Goal: Information Seeking & Learning: Check status

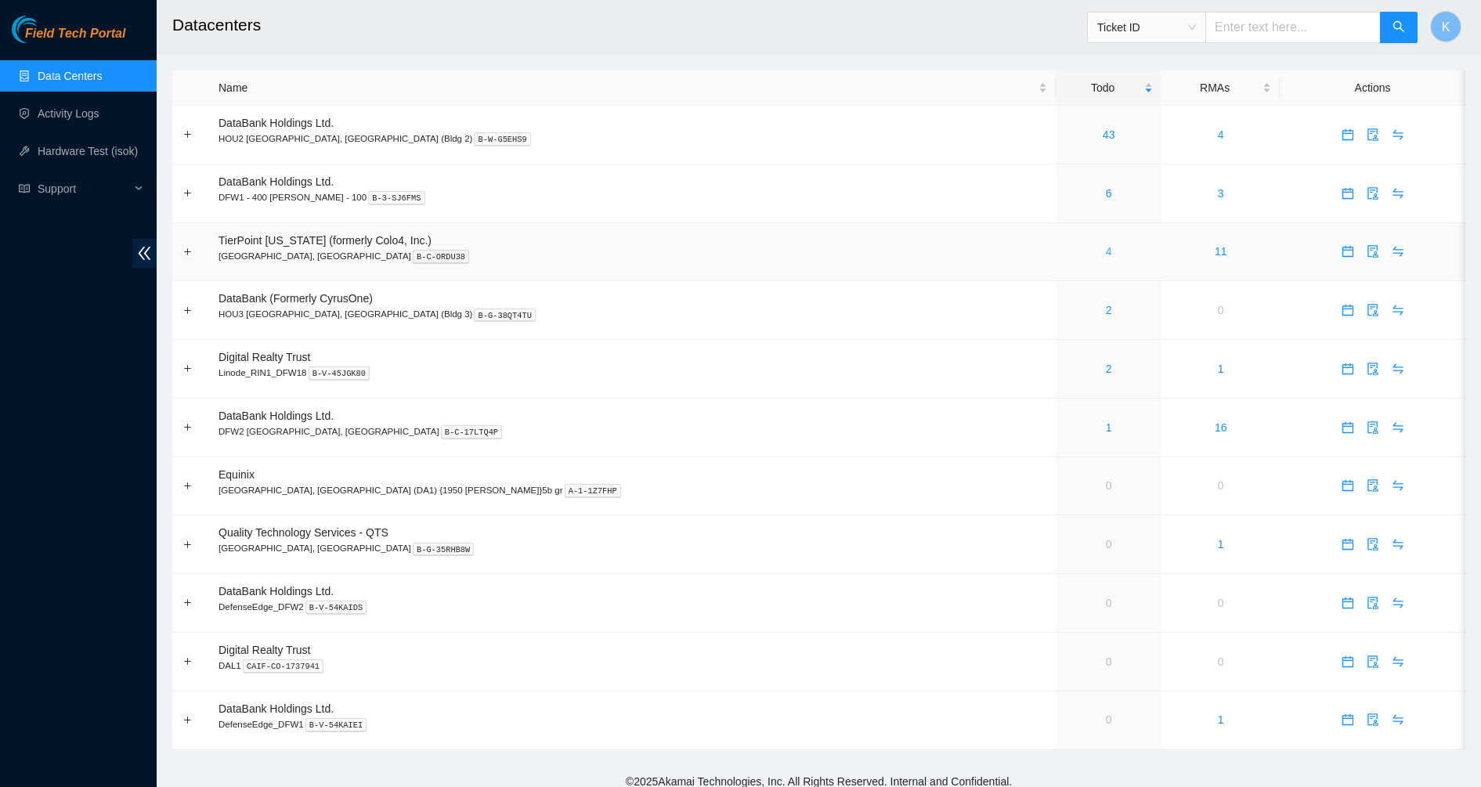
click at [1105, 250] on link "4" at bounding box center [1108, 251] width 6 height 13
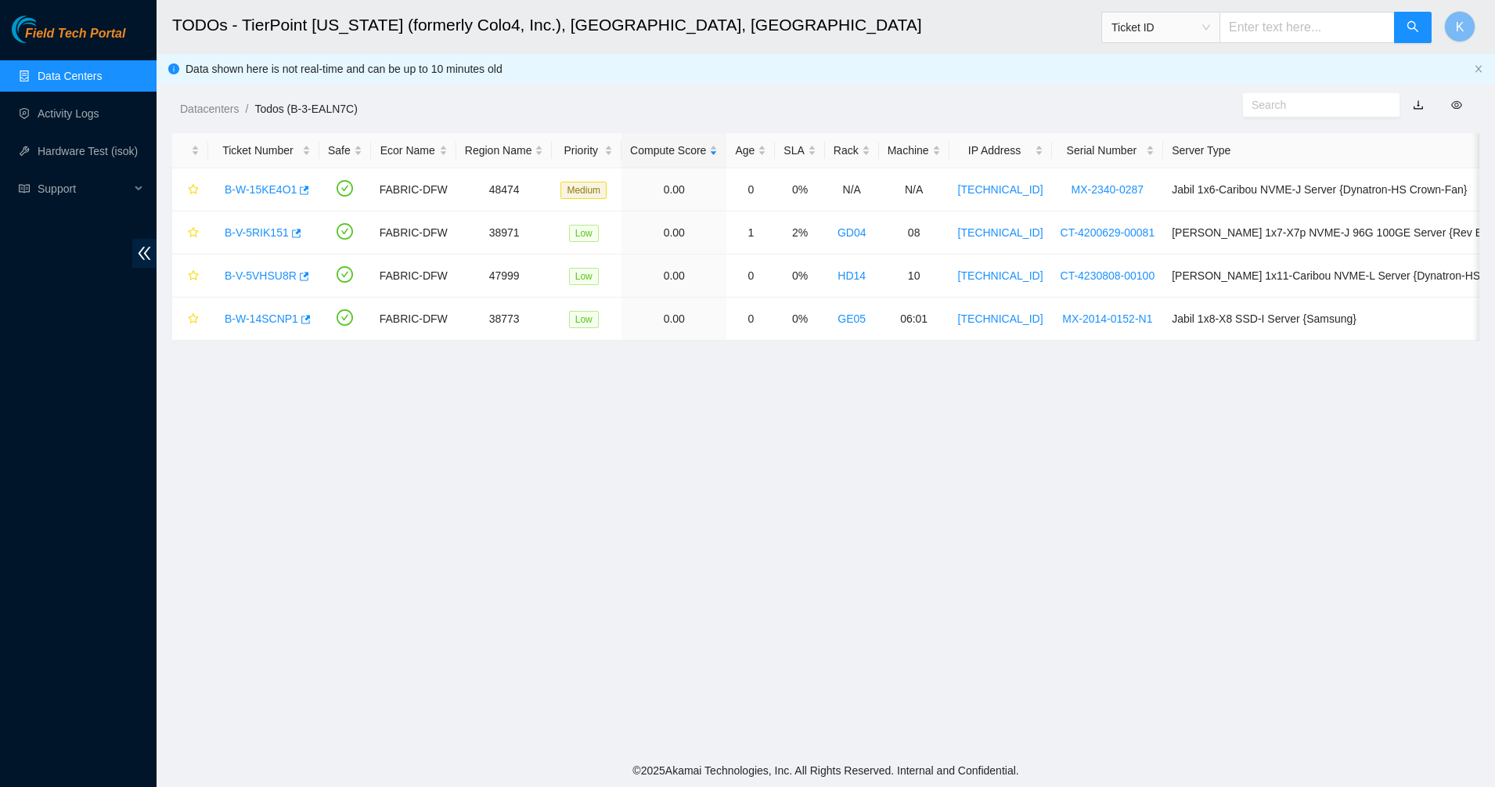
click at [1269, 110] on input "text" at bounding box center [1315, 104] width 127 height 17
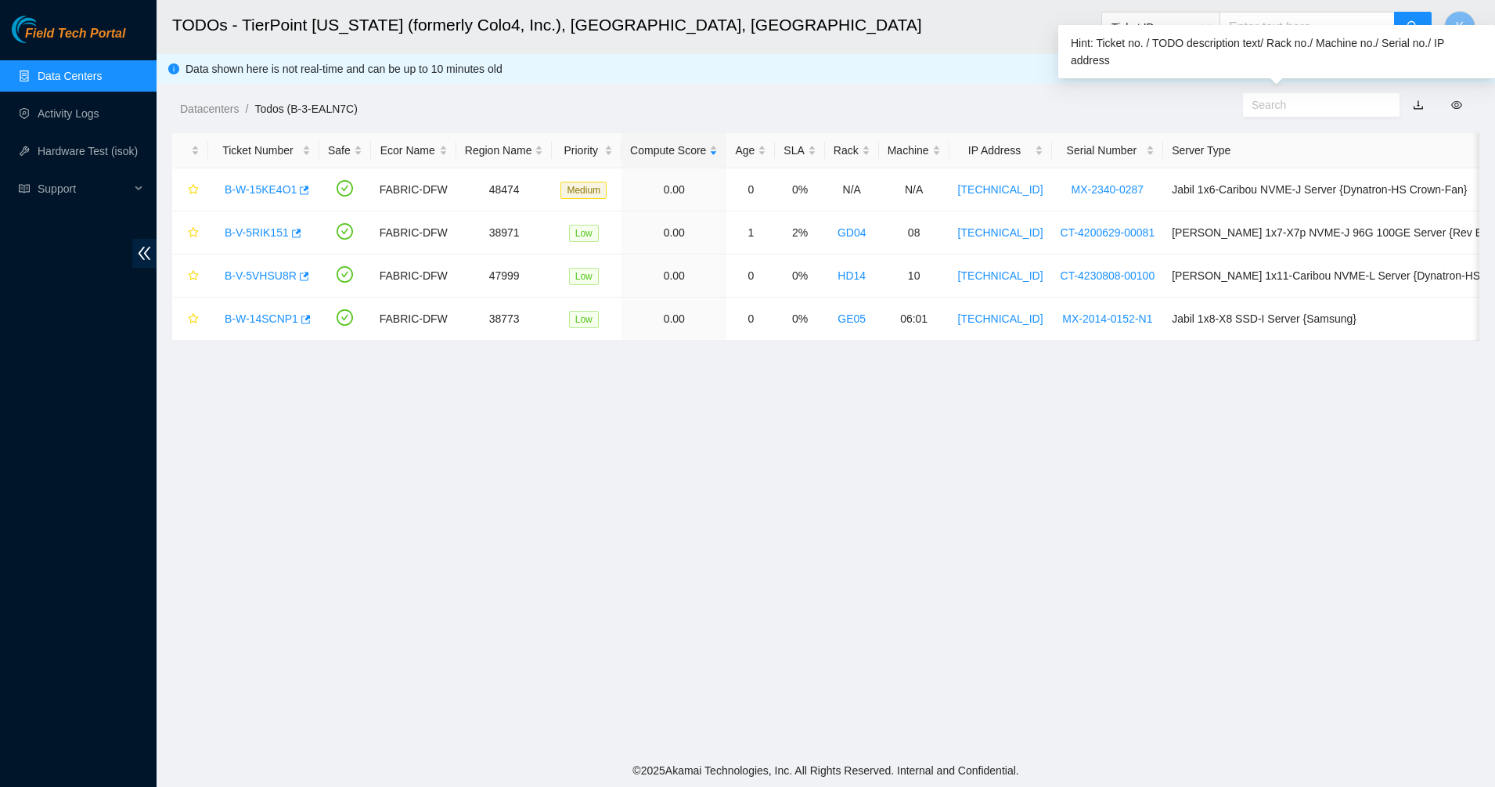
paste input "B-V-5KV0ZLJ?"
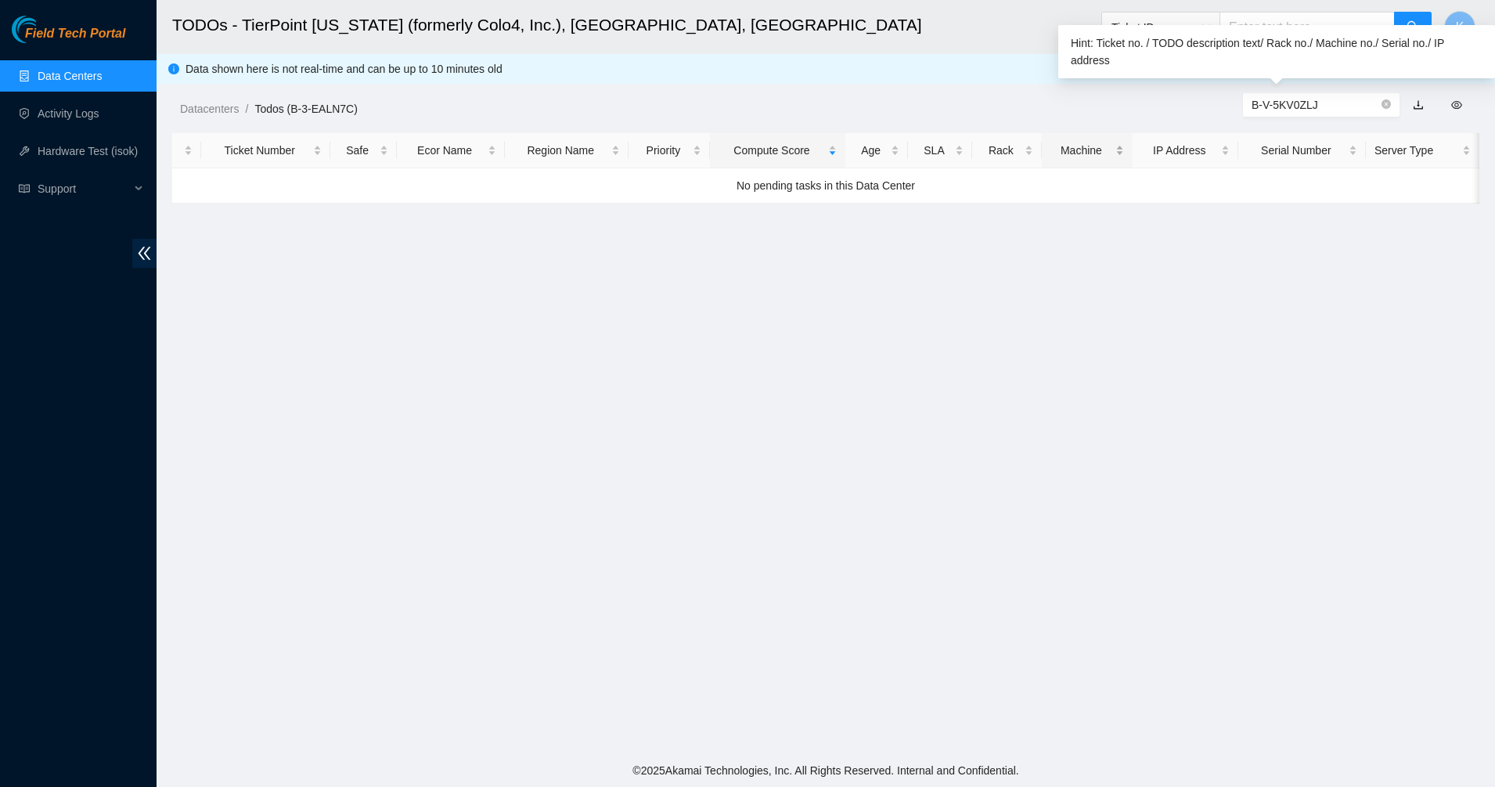
drag, startPoint x: 1325, startPoint y: 109, endPoint x: 1123, endPoint y: 135, distance: 203.0
click at [1123, 135] on main "TODOs - TierPoint Texas (formerly Colo4, Inc.), Dallas, TX Ticket ID K Data sho…" at bounding box center [826, 377] width 1339 height 754
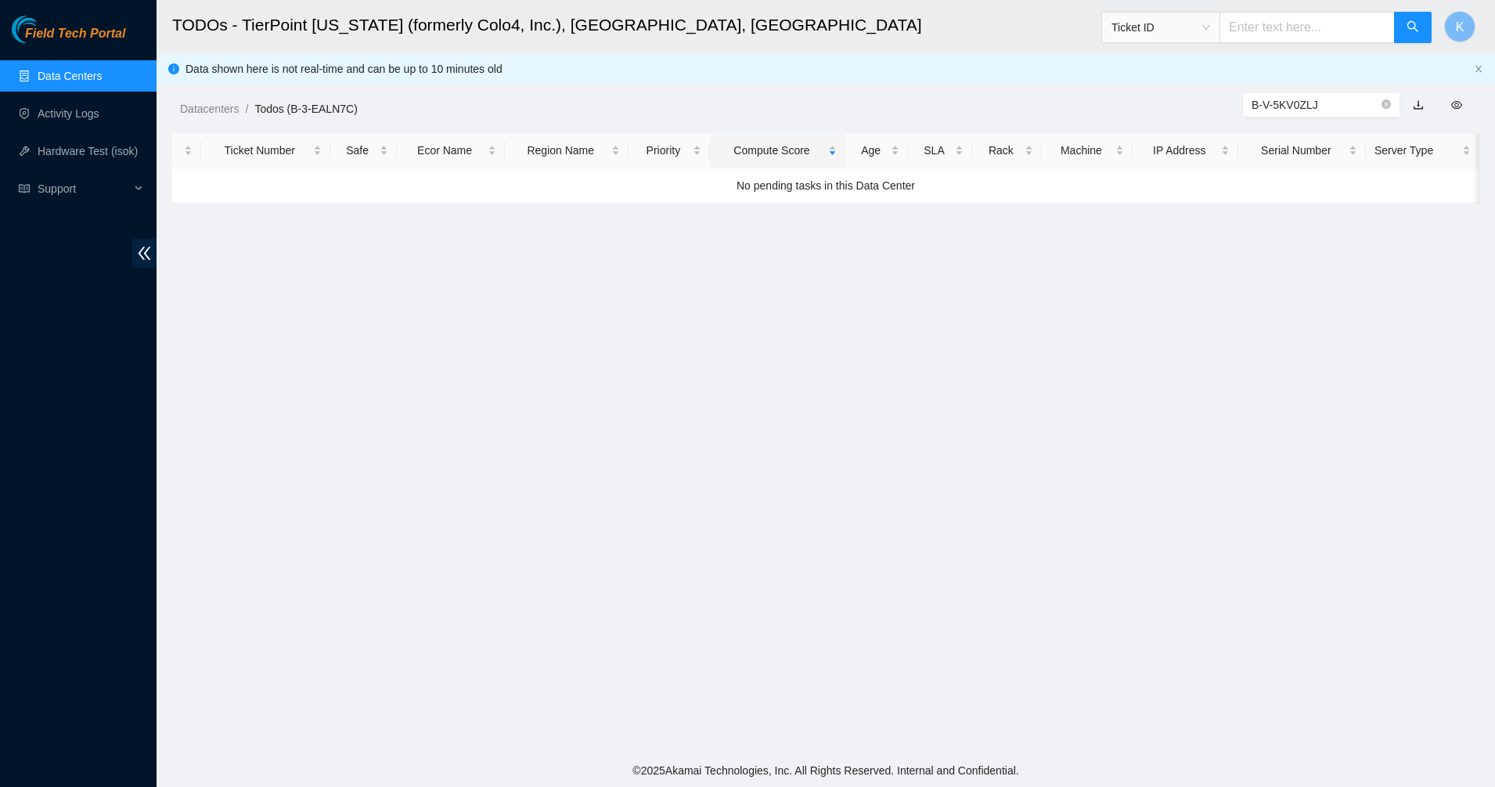
type input "B-V-5KV0ZLJ"
click at [1283, 41] on input "text" at bounding box center [1307, 27] width 175 height 31
paste input "B-V-5KV0ZLJ"
type input "B-V-5KV0ZLJ"
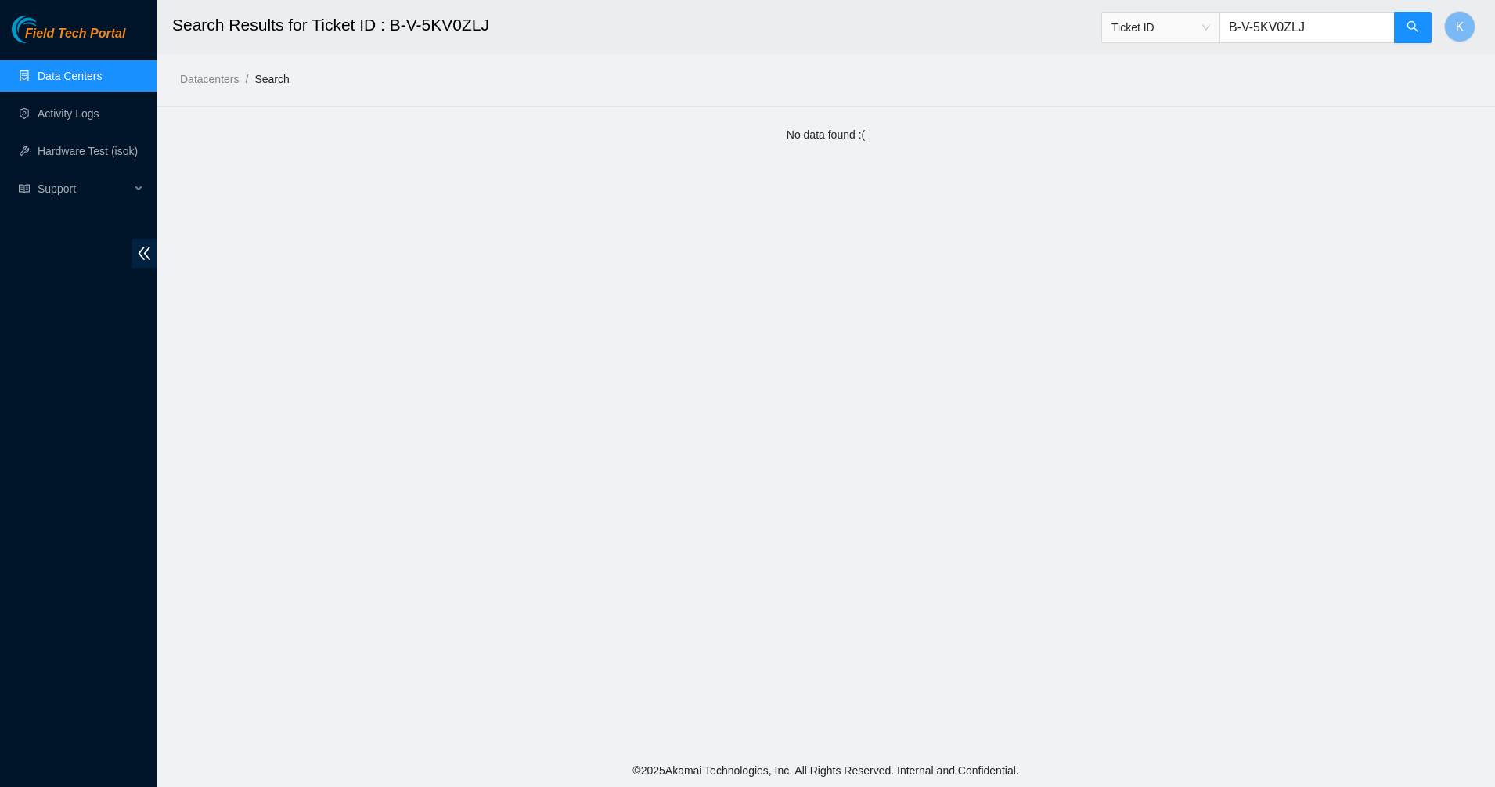
click at [76, 82] on link "Data Centers" at bounding box center [70, 76] width 64 height 13
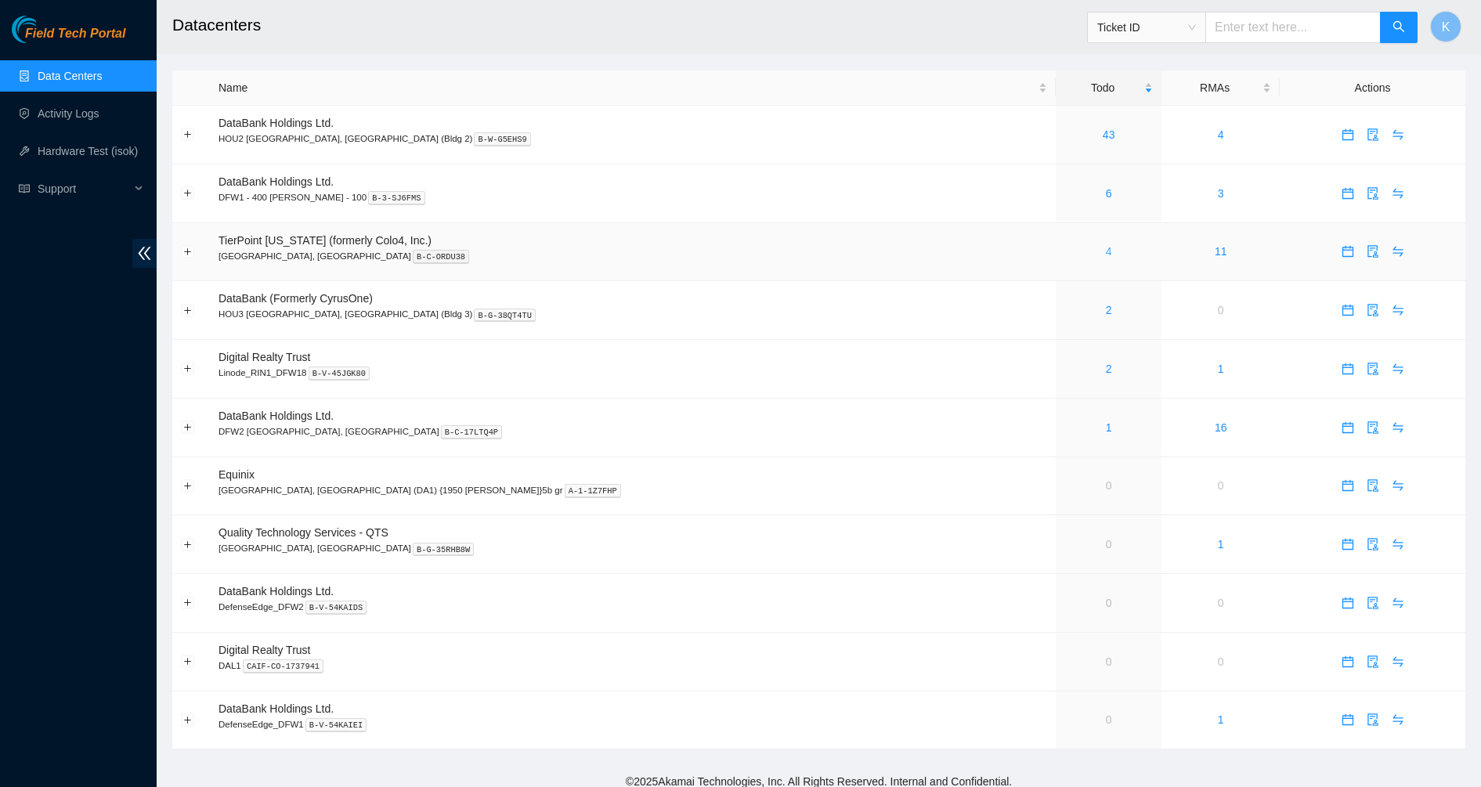
click at [1105, 253] on link "4" at bounding box center [1108, 251] width 6 height 13
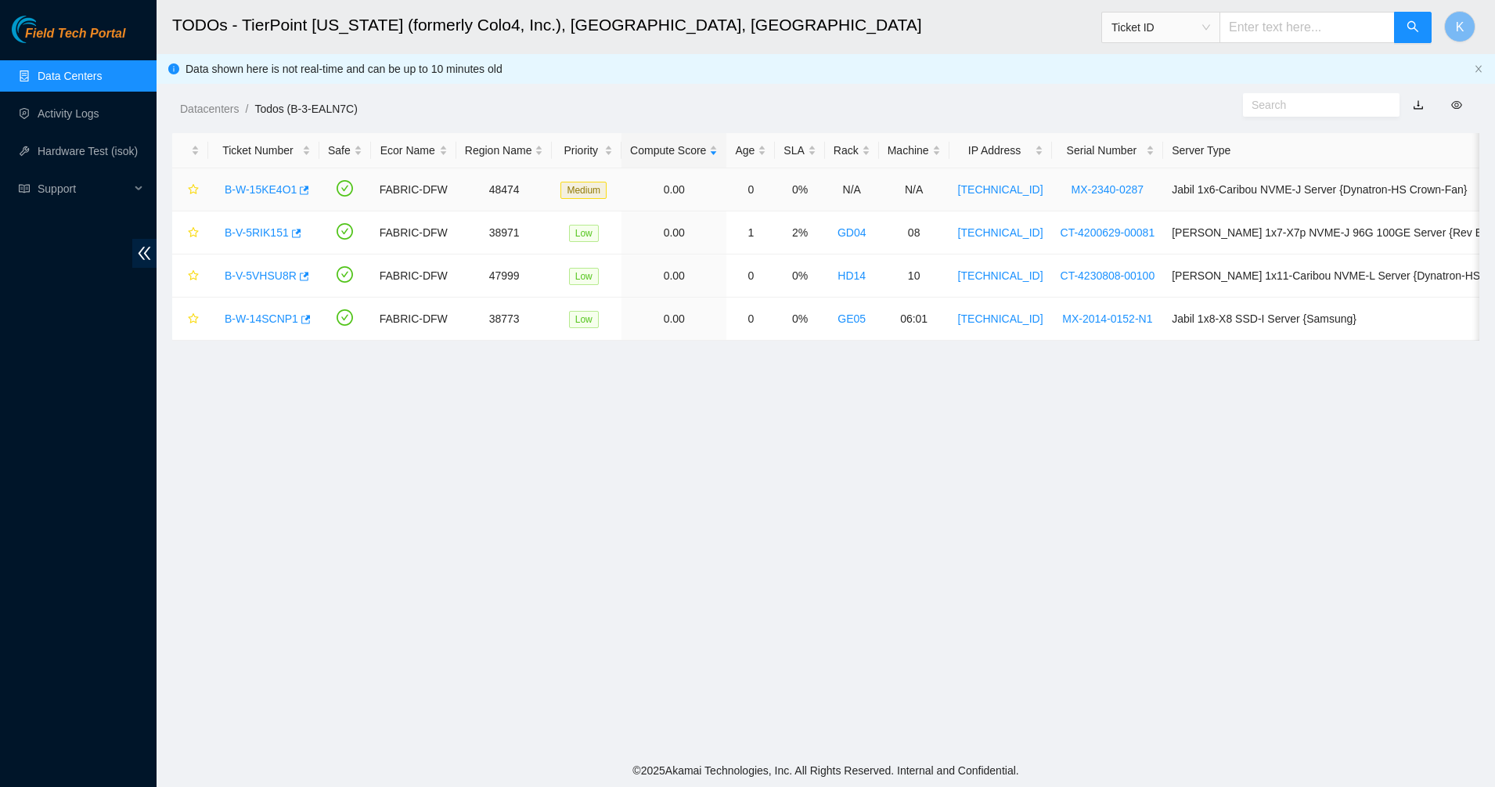
click at [250, 183] on link "B-W-15KE4O1" at bounding box center [261, 189] width 72 height 13
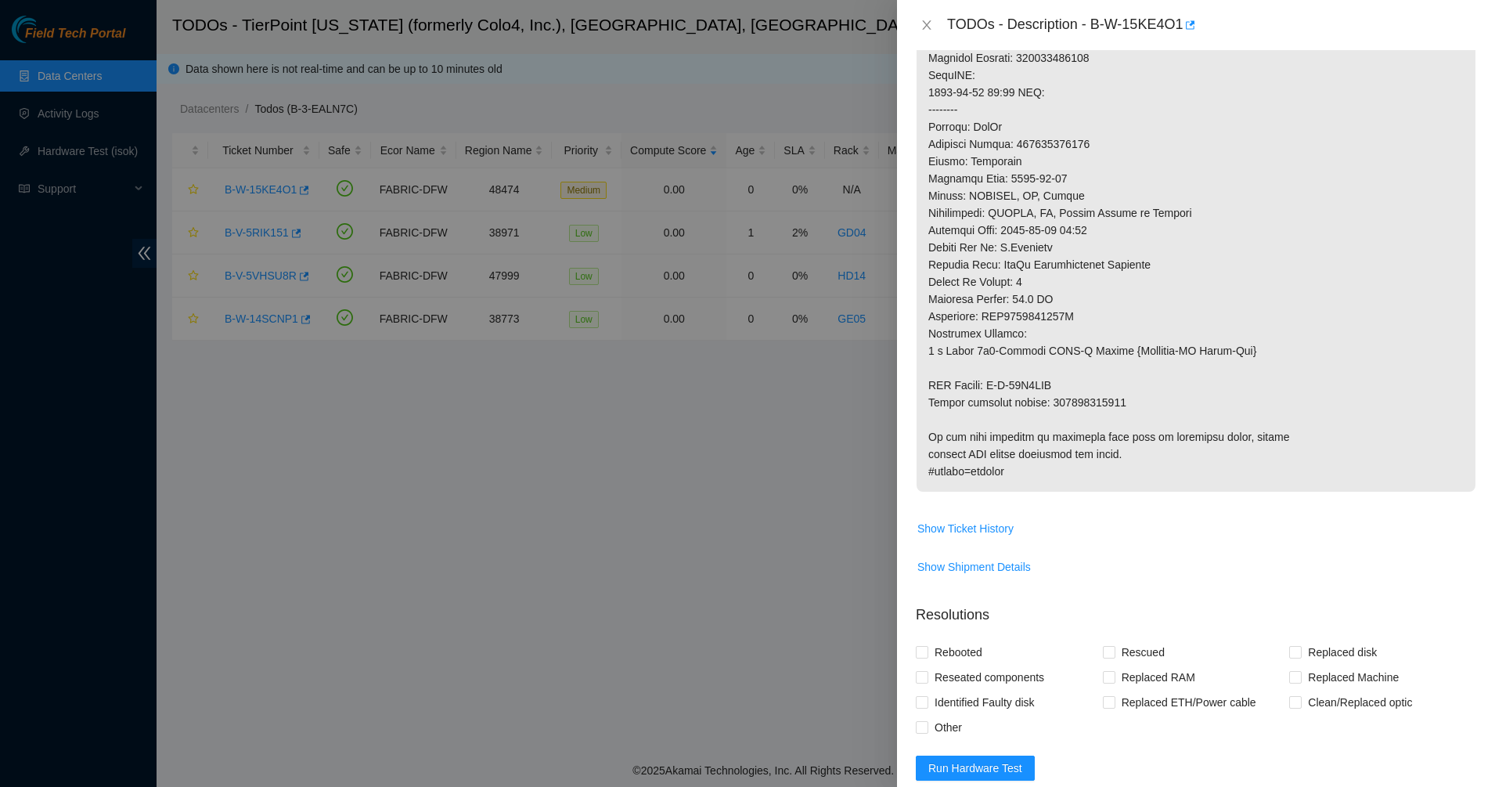
scroll to position [881, 0]
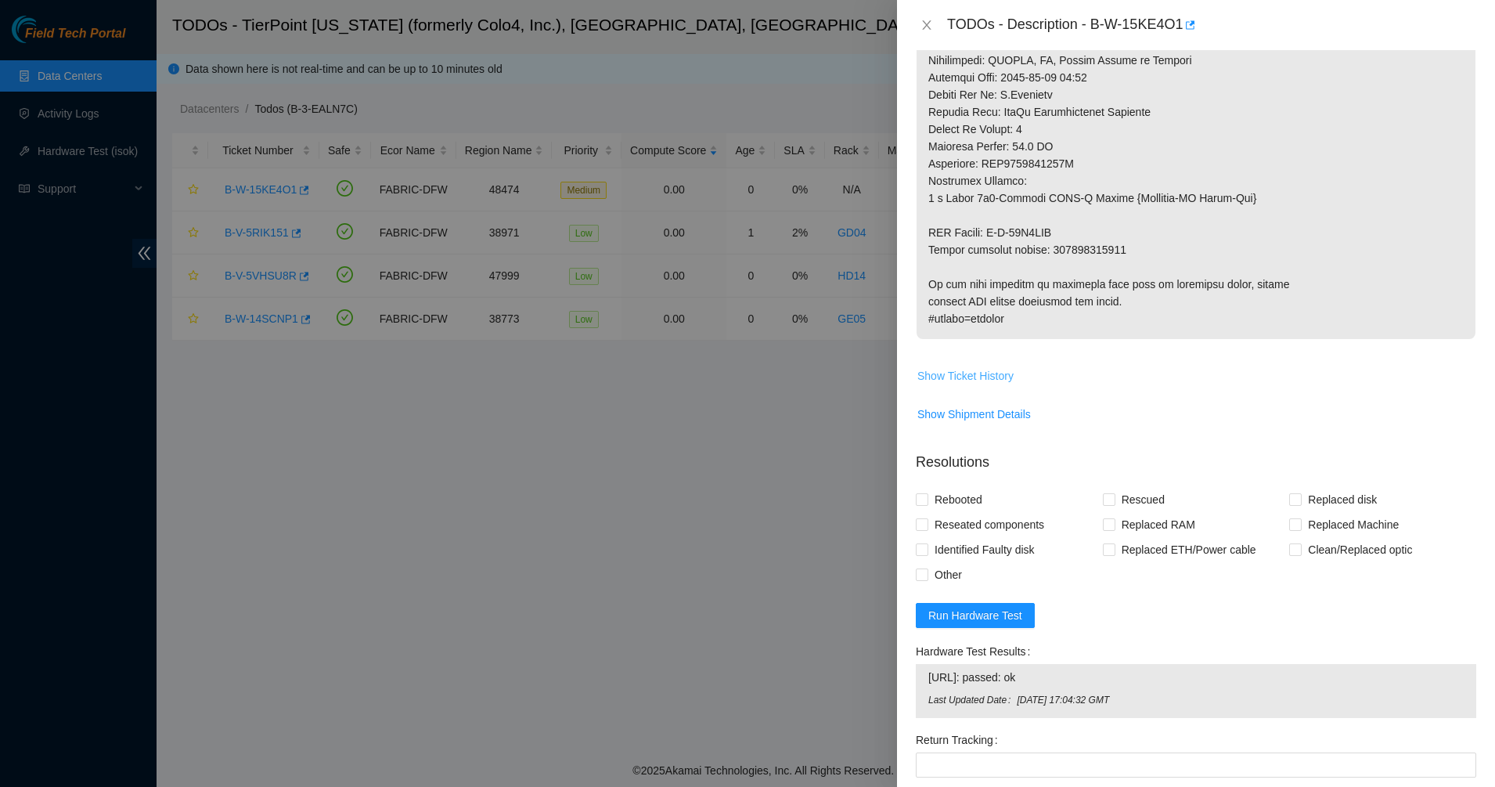
click at [978, 371] on span "Show Ticket History" at bounding box center [966, 375] width 96 height 17
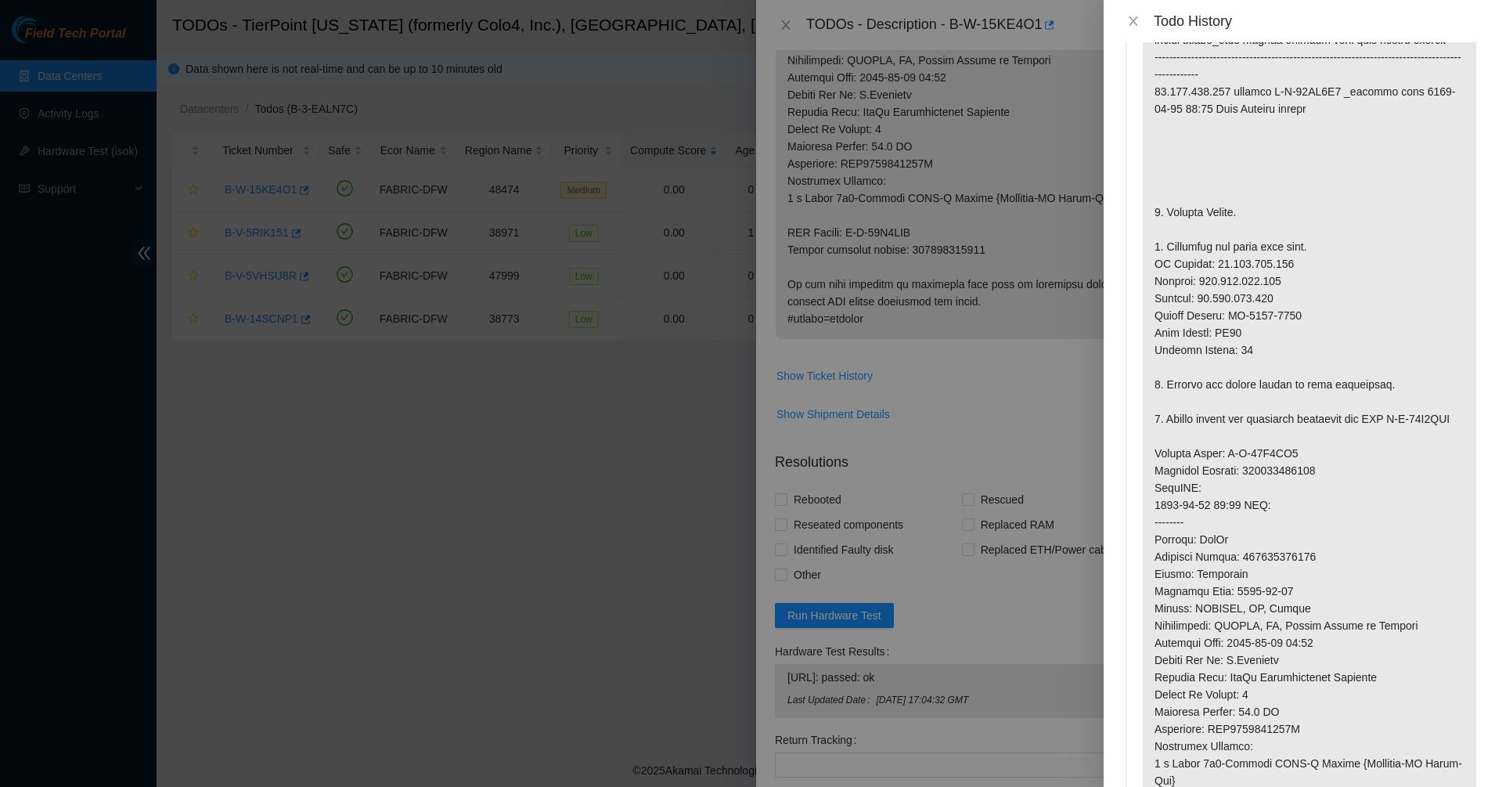
scroll to position [0, 0]
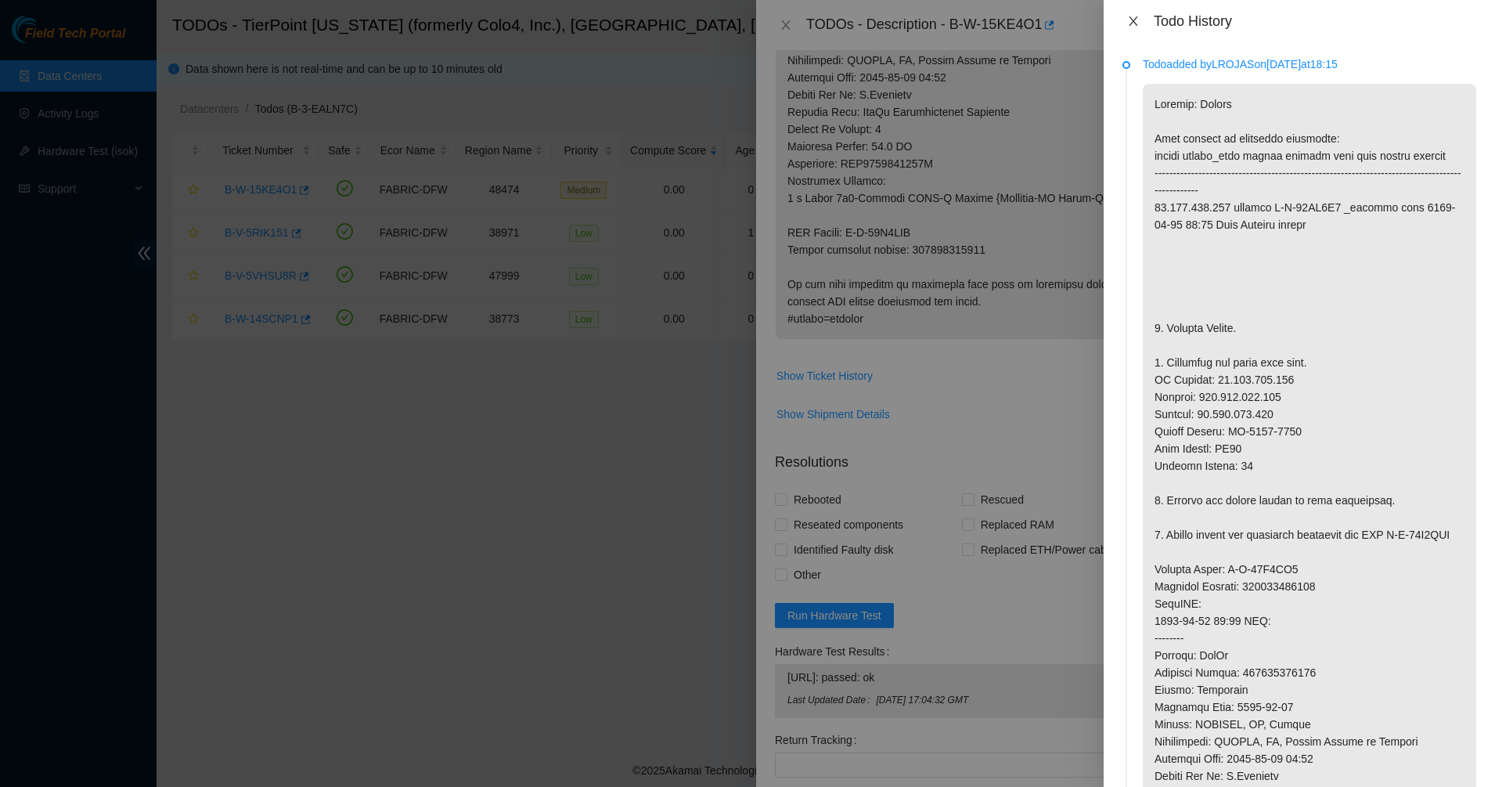
click at [1134, 20] on icon "close" at bounding box center [1133, 20] width 9 height 9
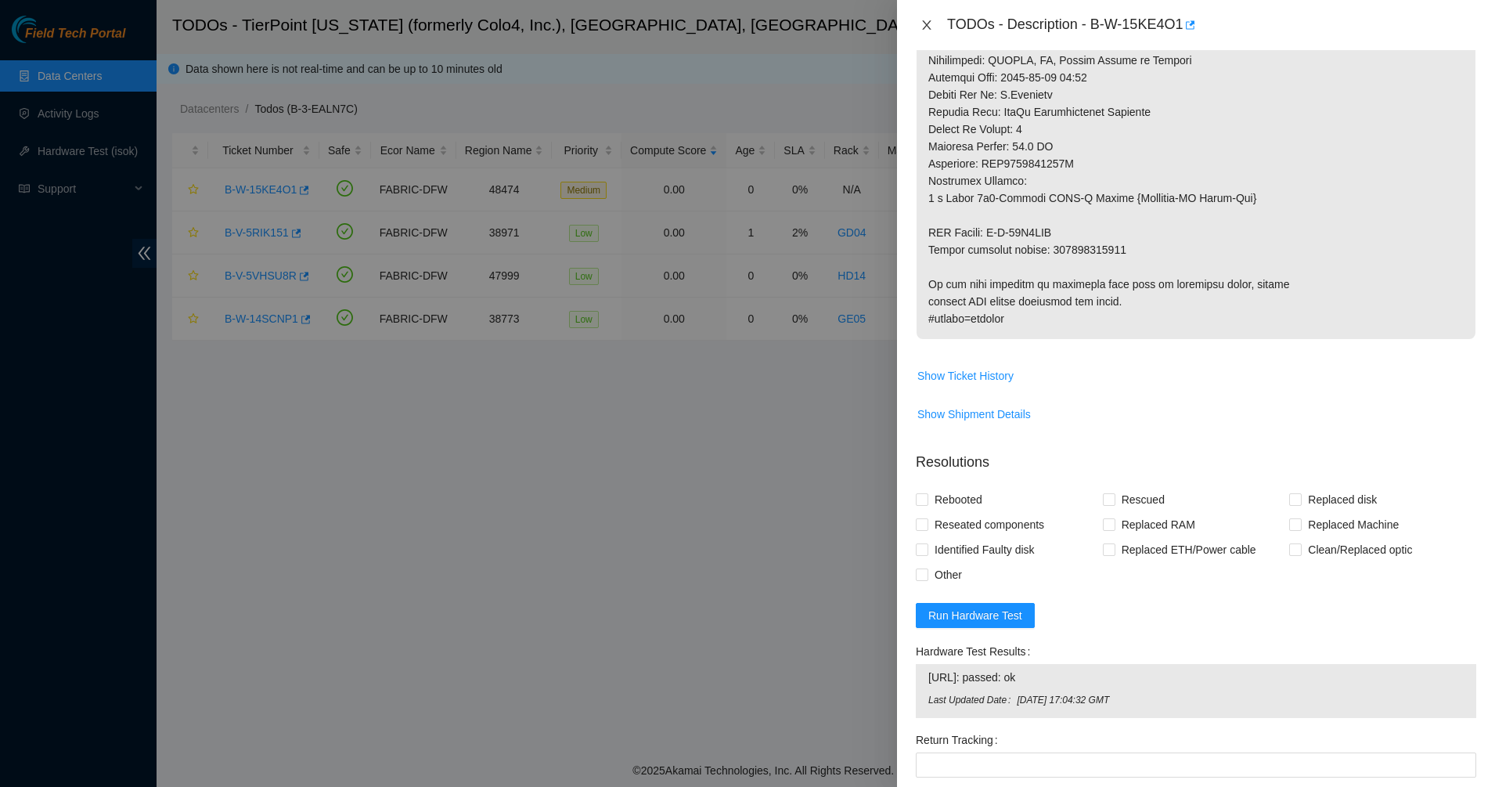
click at [926, 28] on icon "close" at bounding box center [927, 25] width 13 height 13
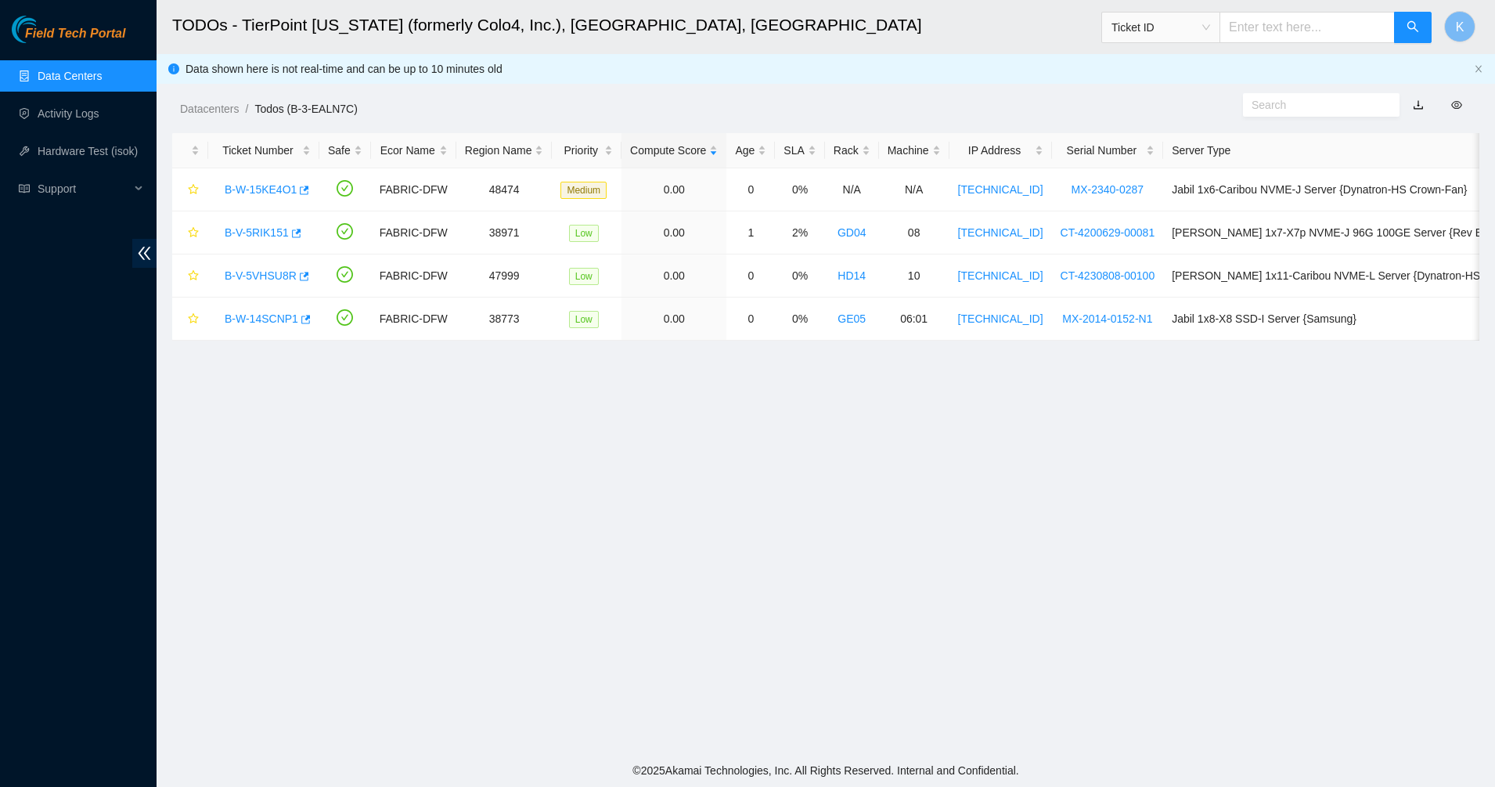
scroll to position [270, 0]
click at [62, 72] on link "Data Centers" at bounding box center [70, 76] width 64 height 13
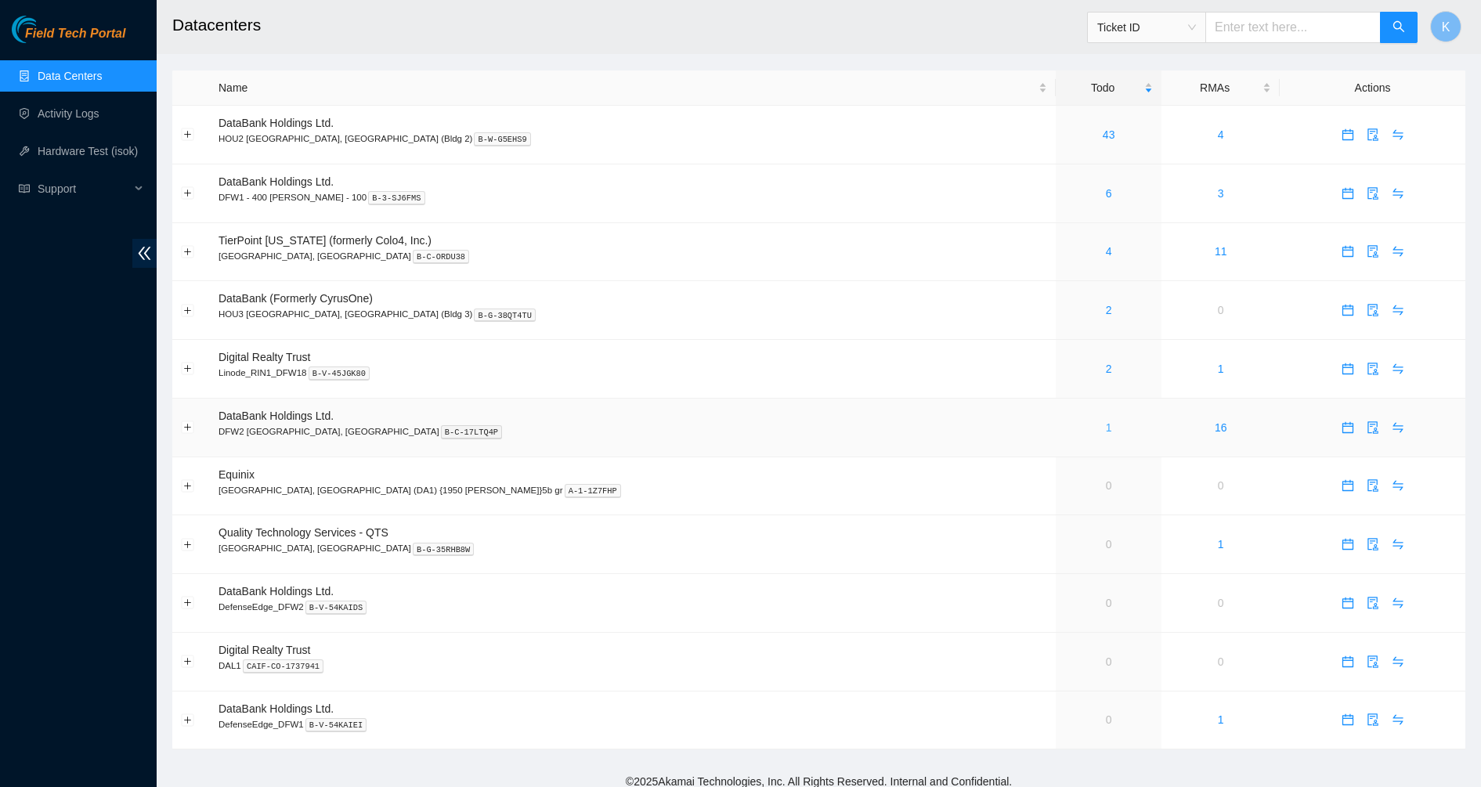
click at [1105, 431] on link "1" at bounding box center [1108, 427] width 6 height 13
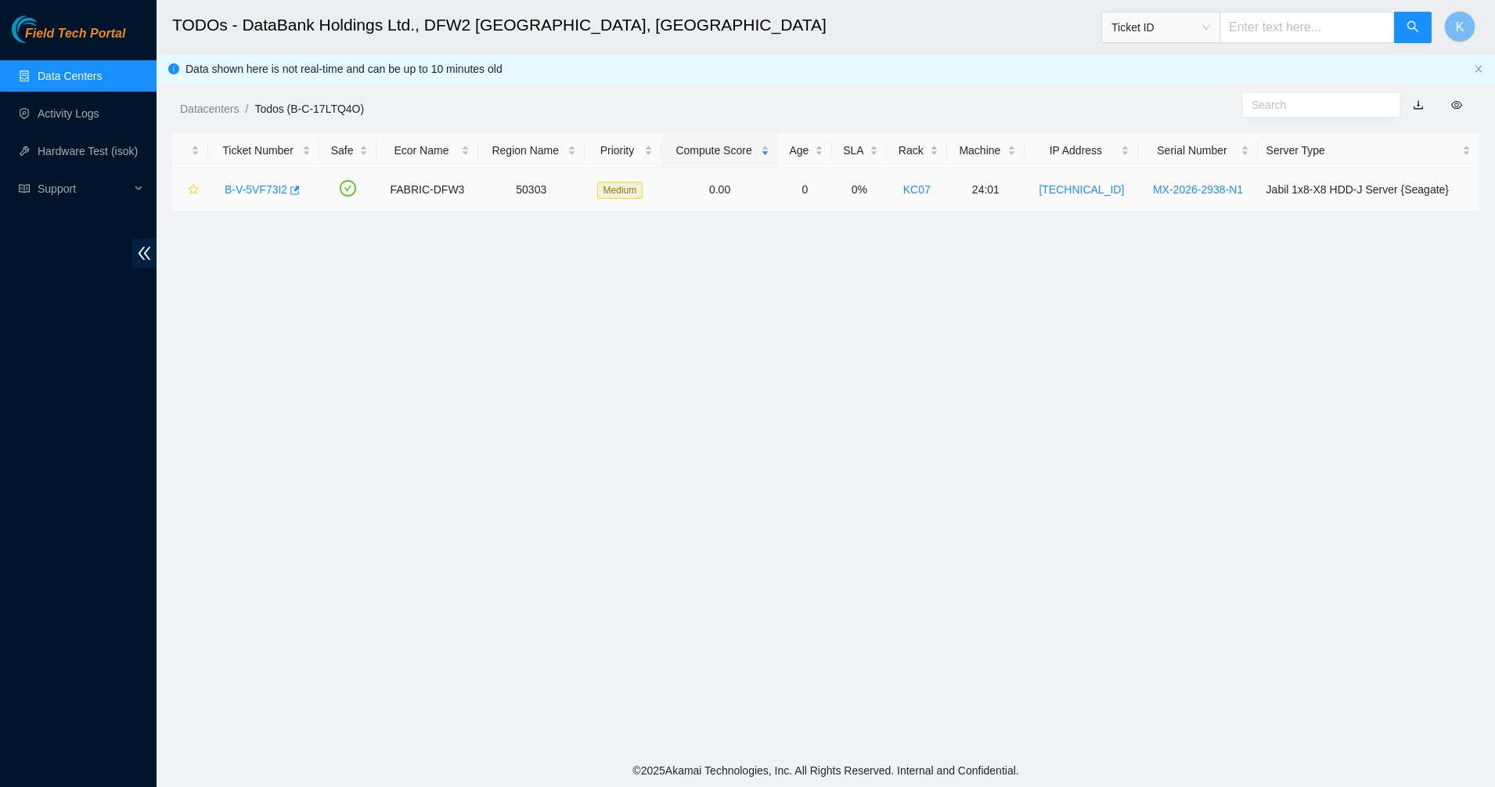
click at [259, 193] on link "B-V-5VF73I2" at bounding box center [256, 189] width 63 height 13
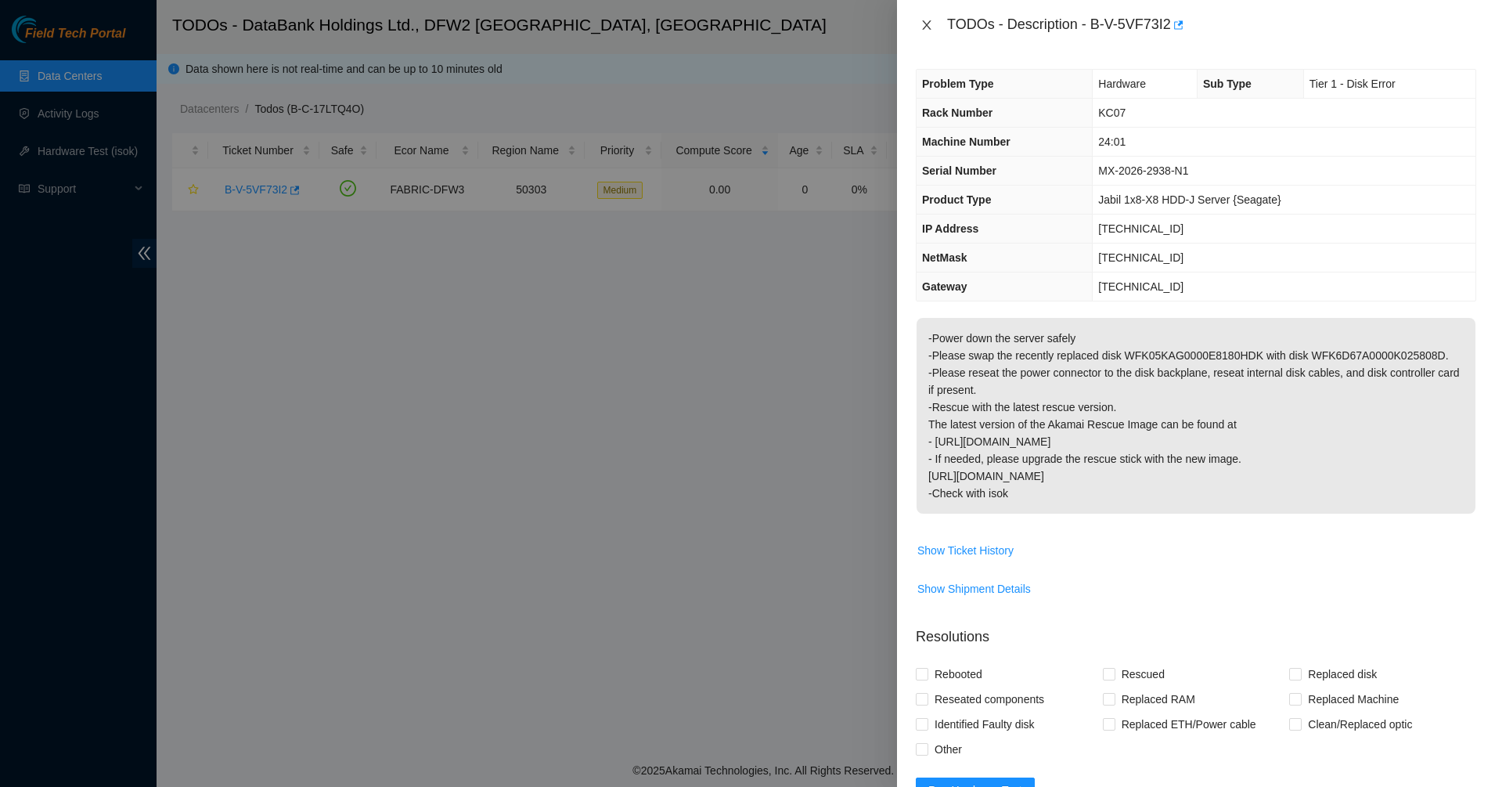
click at [925, 25] on icon "close" at bounding box center [927, 25] width 13 height 13
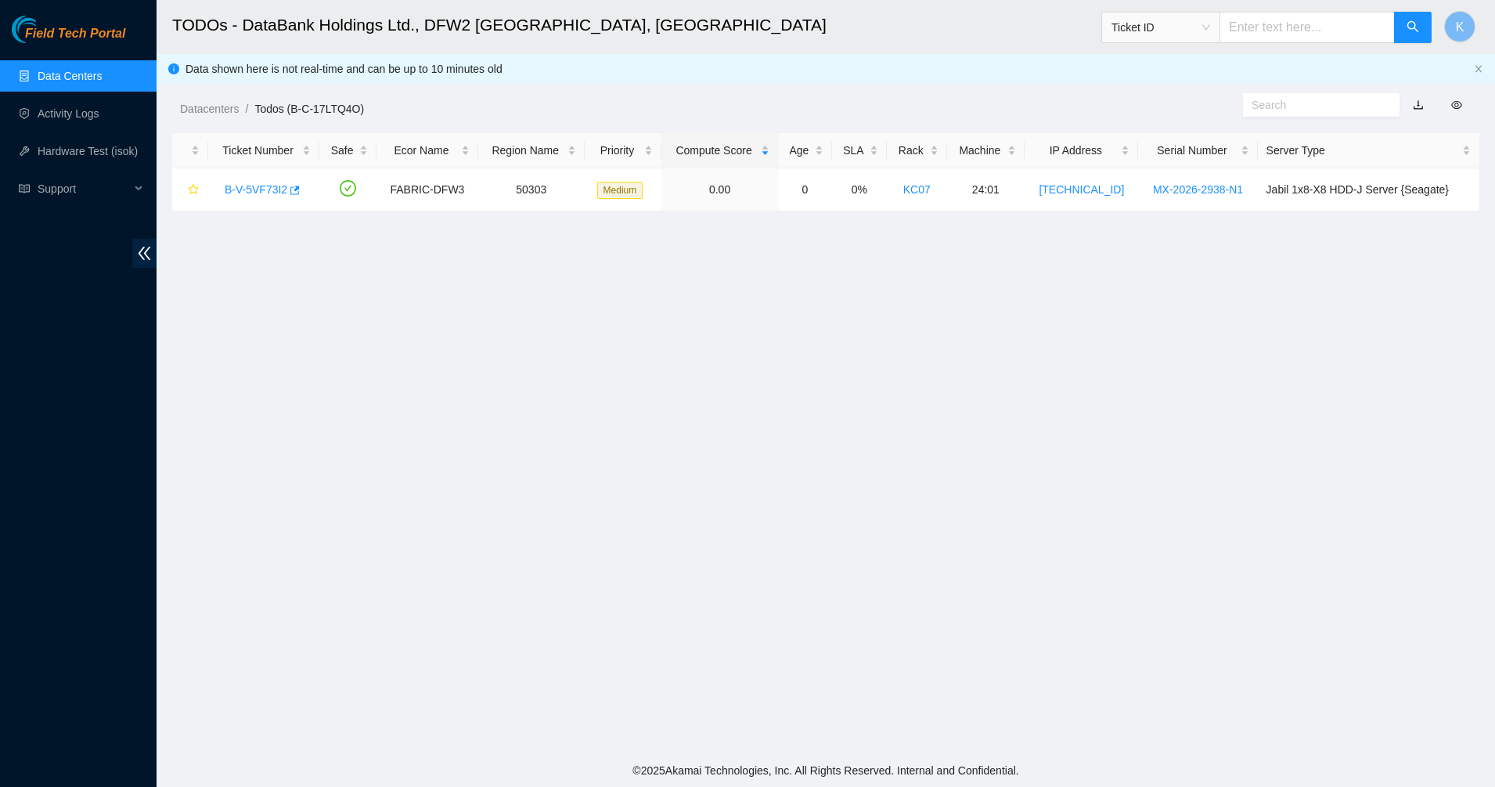
click at [100, 81] on link "Data Centers" at bounding box center [70, 76] width 64 height 13
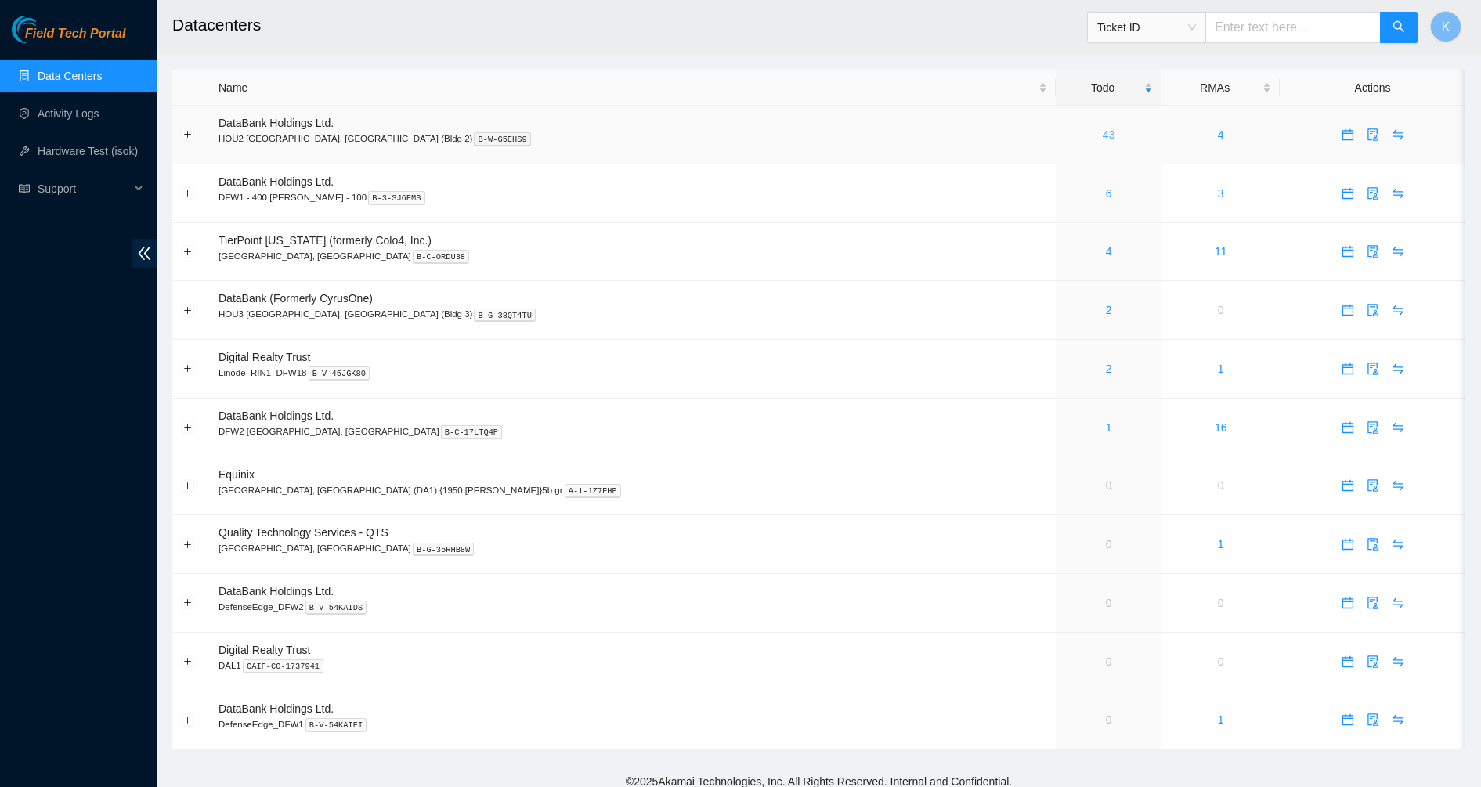
click at [1102, 136] on link "43" at bounding box center [1108, 134] width 13 height 13
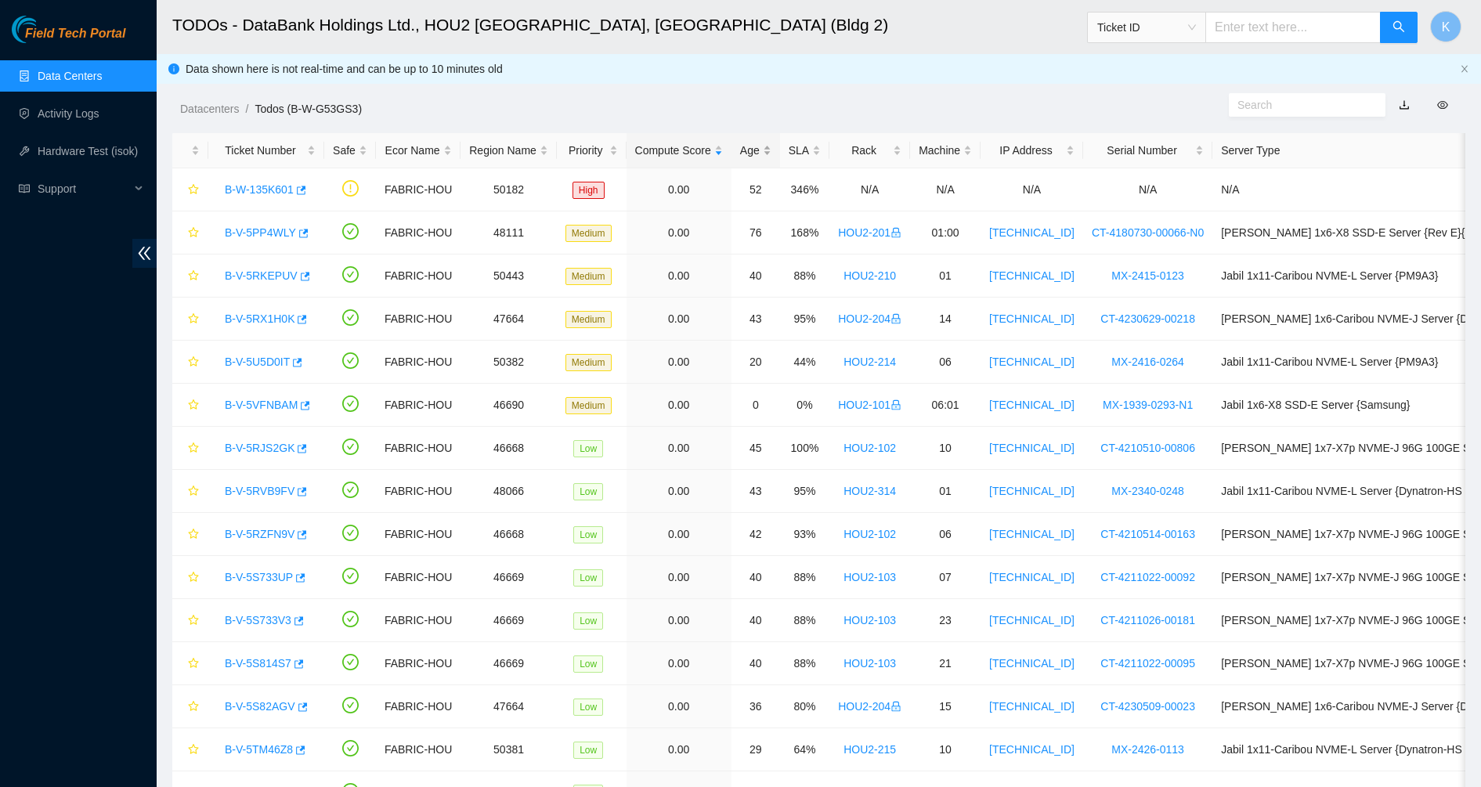
click at [744, 153] on div "Age" at bounding box center [755, 150] width 31 height 17
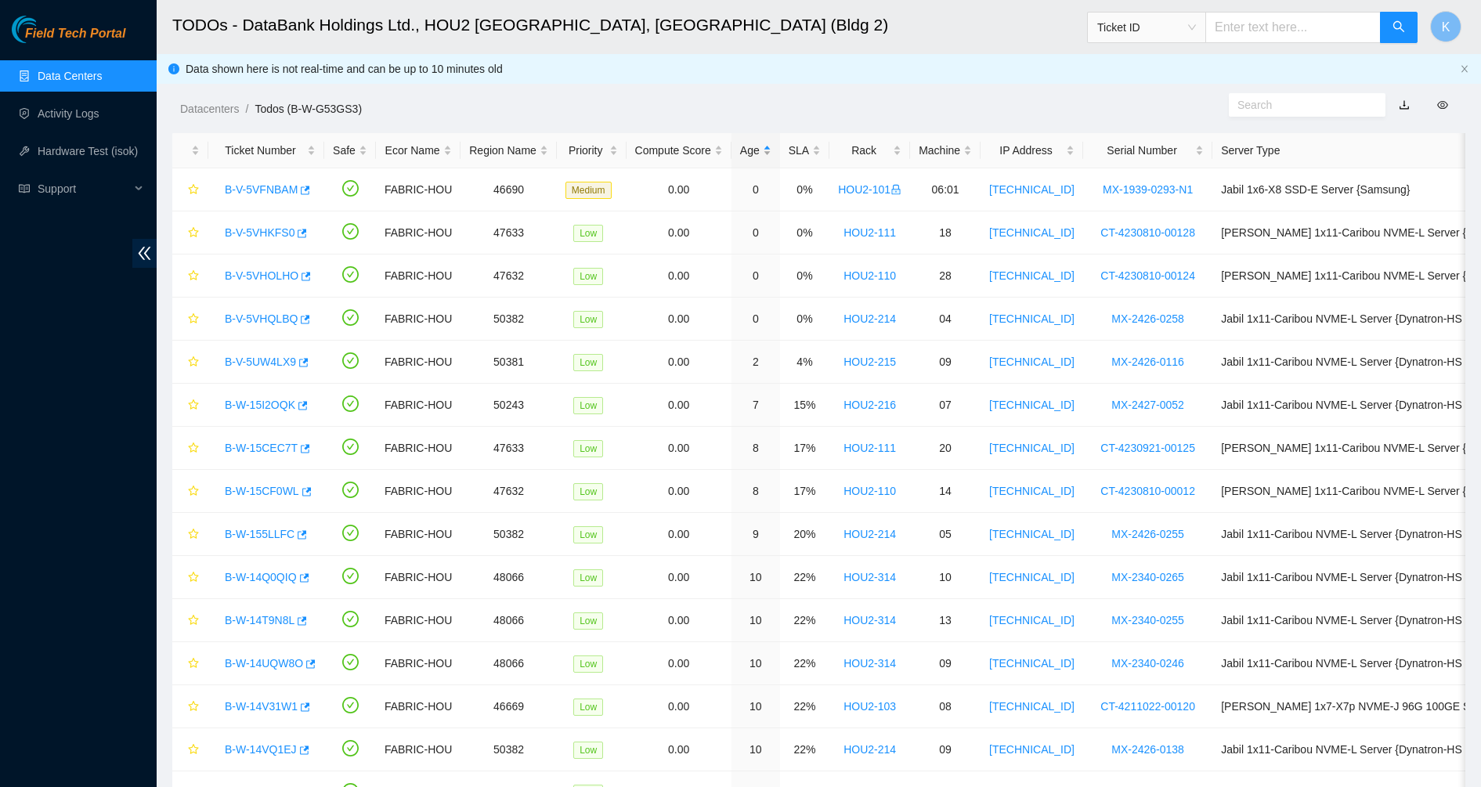
click at [744, 153] on div "Age" at bounding box center [755, 150] width 31 height 17
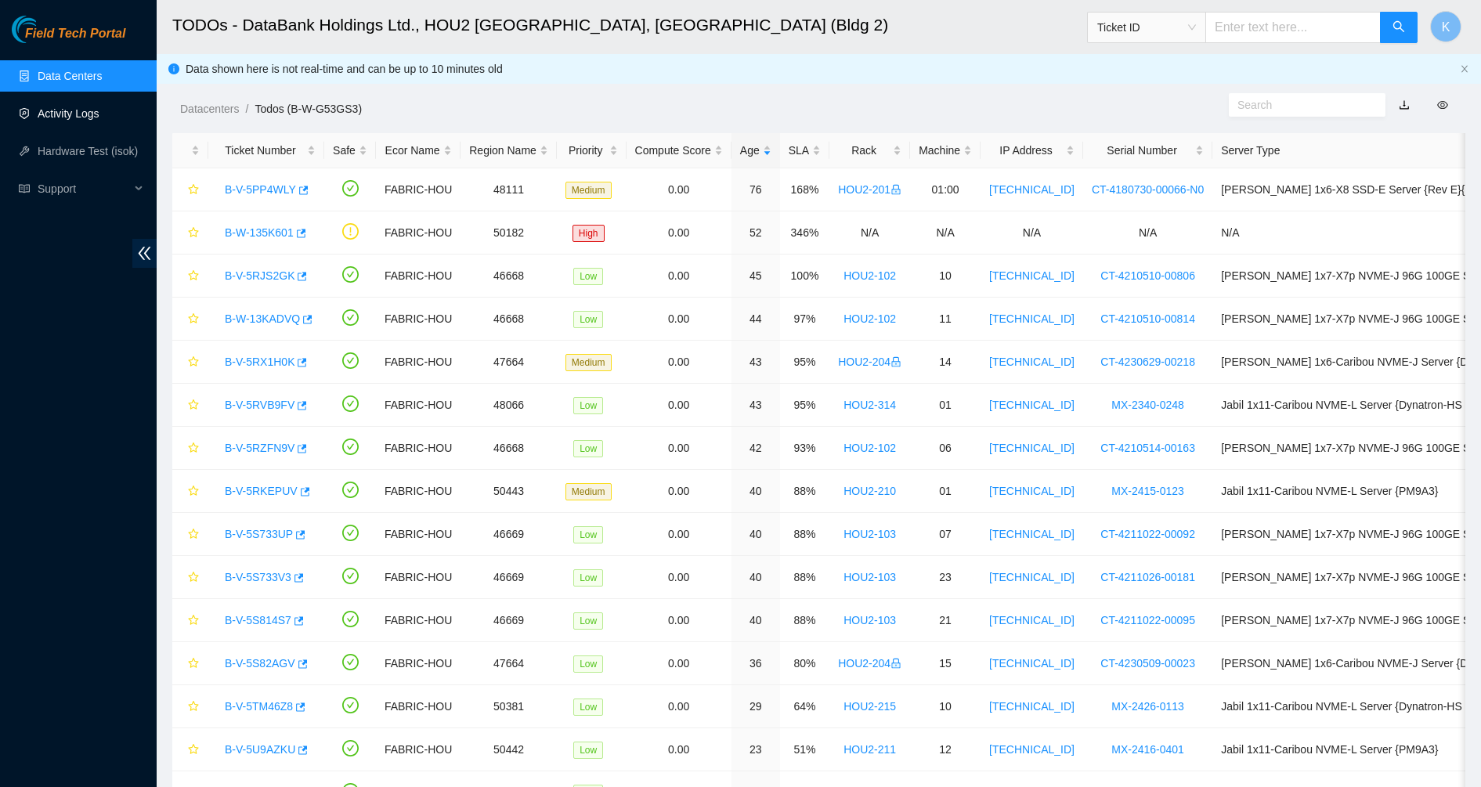
click at [65, 111] on link "Activity Logs" at bounding box center [69, 113] width 62 height 13
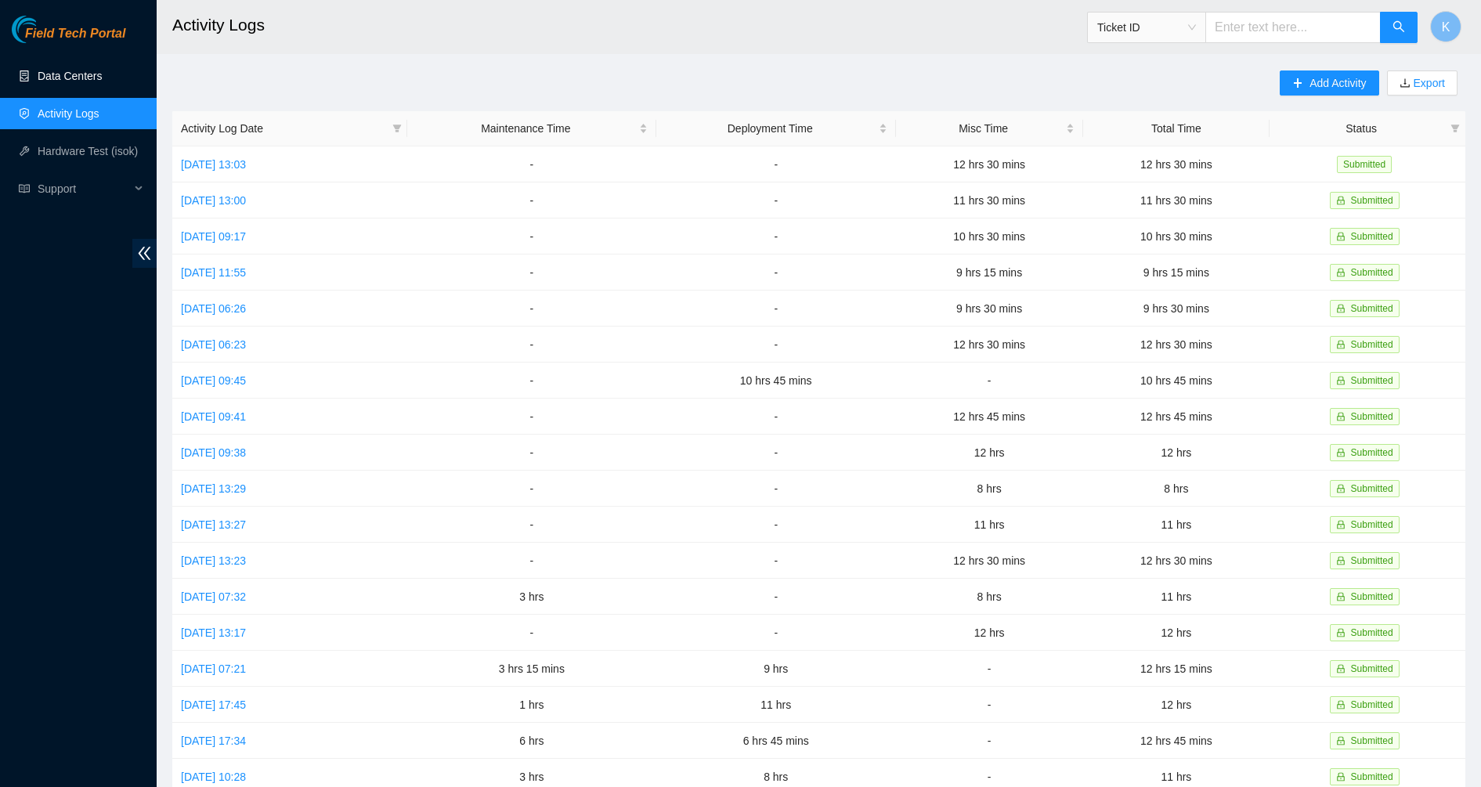
click at [38, 79] on link "Data Centers" at bounding box center [70, 76] width 64 height 13
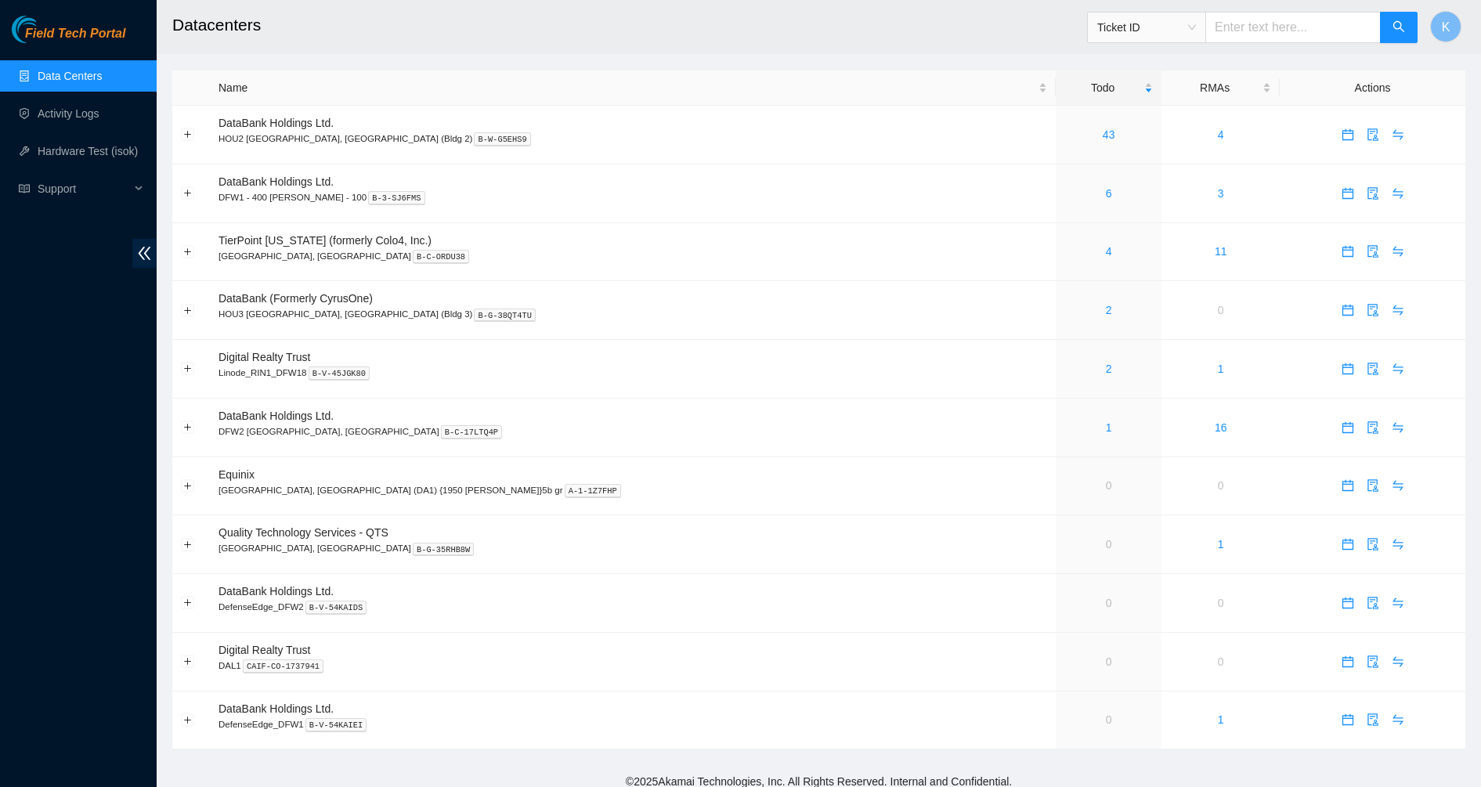
click at [80, 31] on span "Field Tech Portal" at bounding box center [75, 34] width 100 height 15
click at [58, 196] on span "Support" at bounding box center [84, 188] width 92 height 31
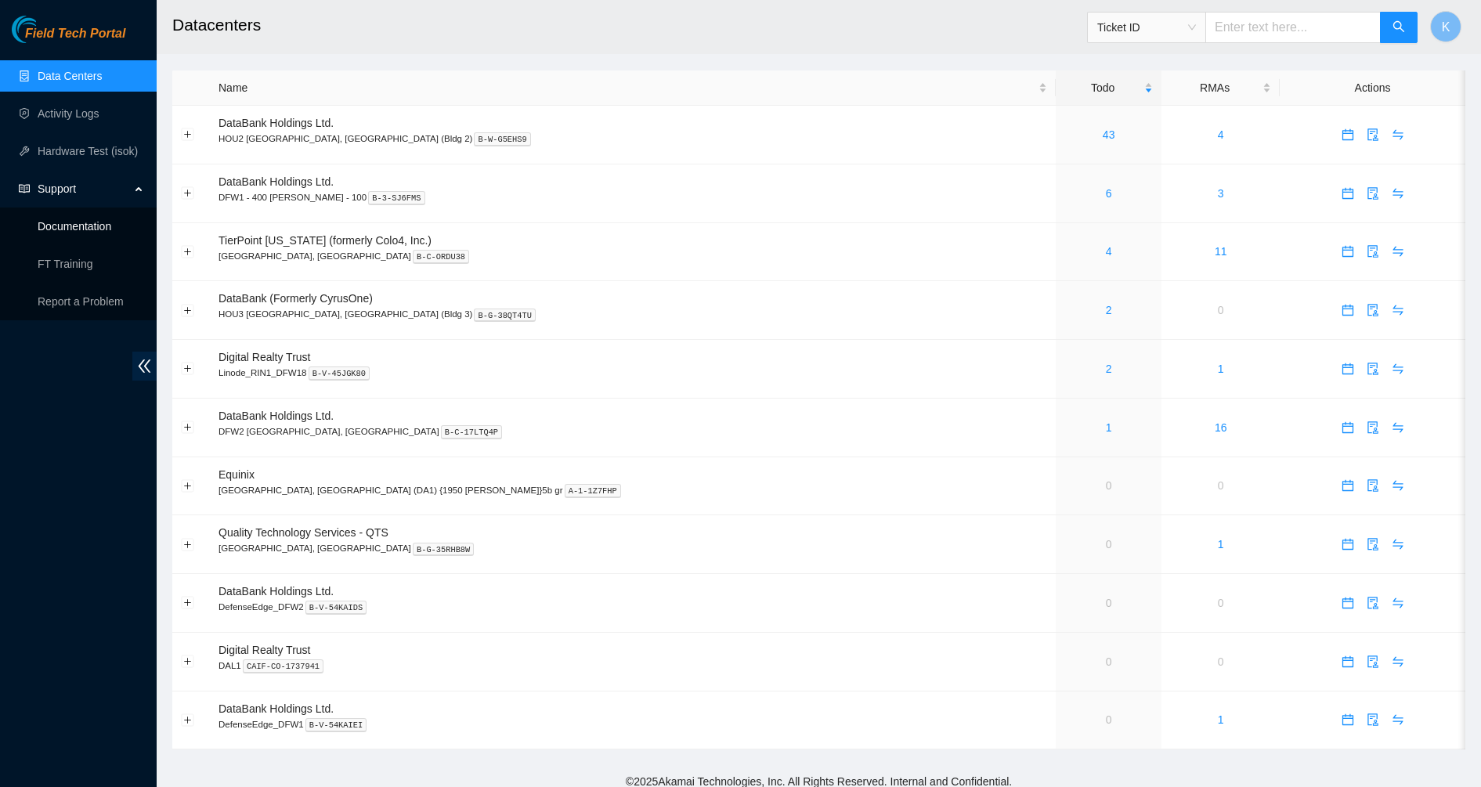
click at [59, 232] on link "Documentation" at bounding box center [75, 226] width 74 height 13
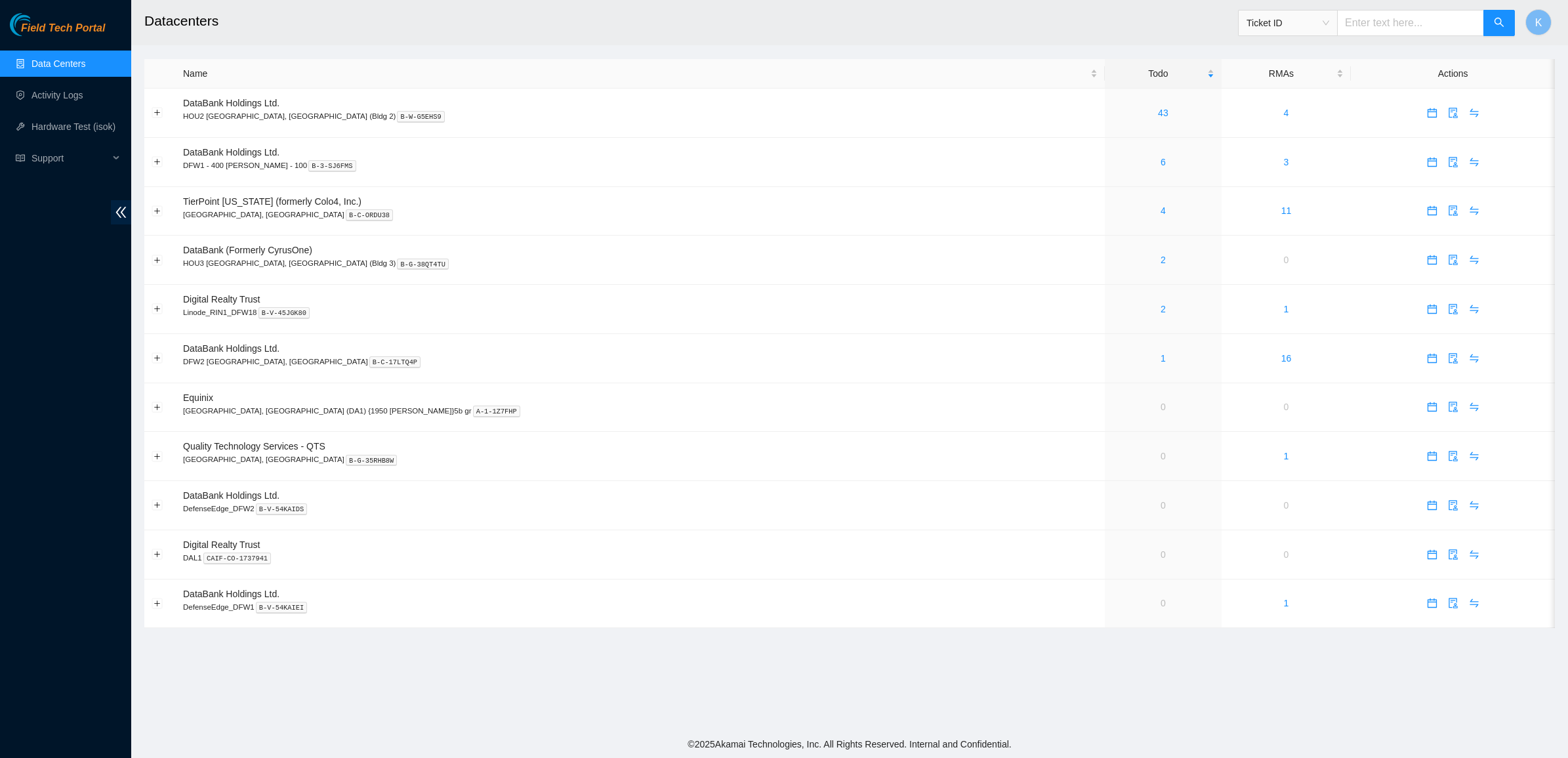
click at [53, 23] on span "Field Tech Portal" at bounding box center [63, 29] width 84 height 13
click at [1161, 212] on link "4" at bounding box center [1163, 210] width 5 height 11
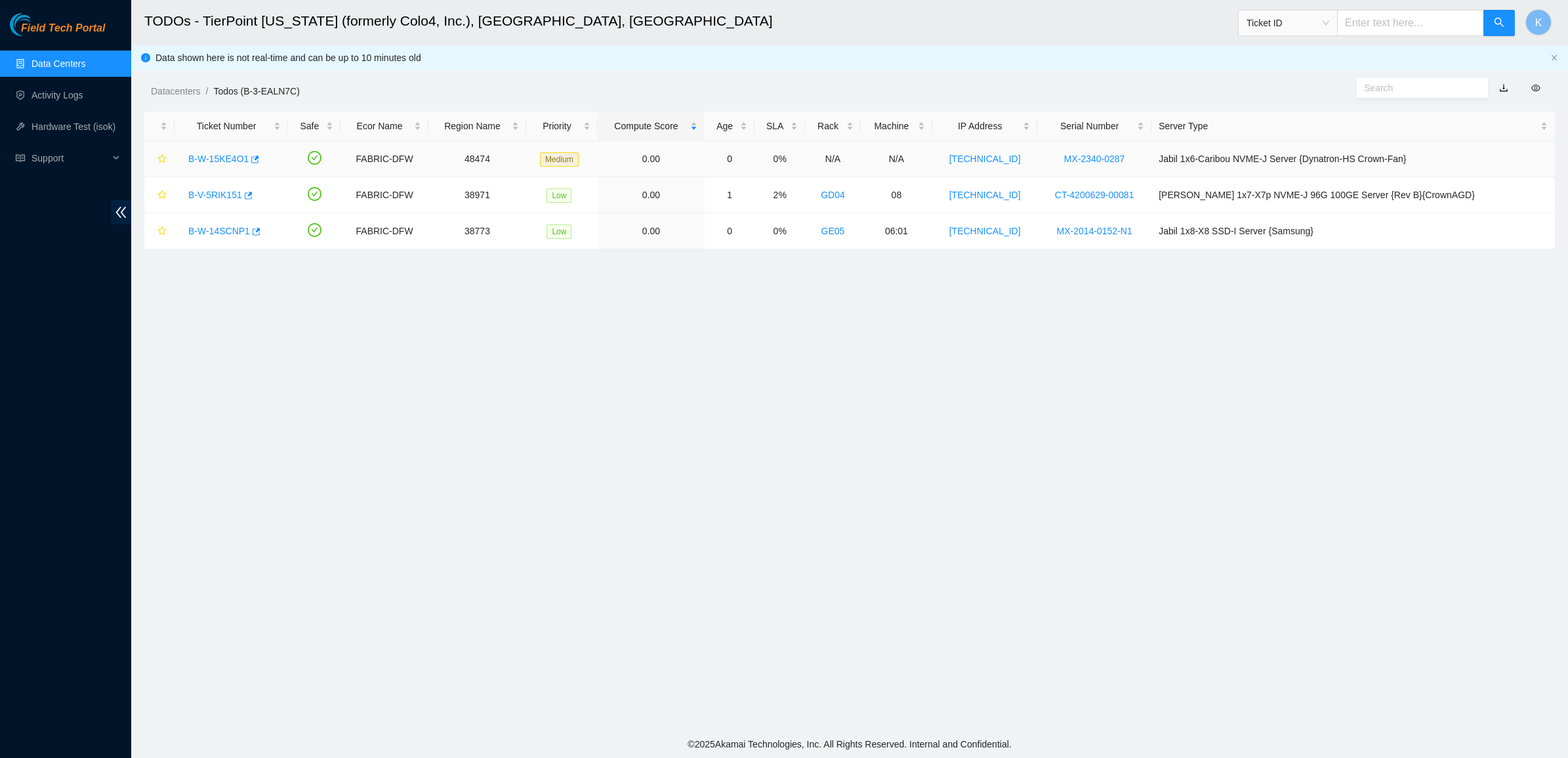
click at [230, 155] on link "B-W-15KE4O1" at bounding box center [219, 158] width 60 height 11
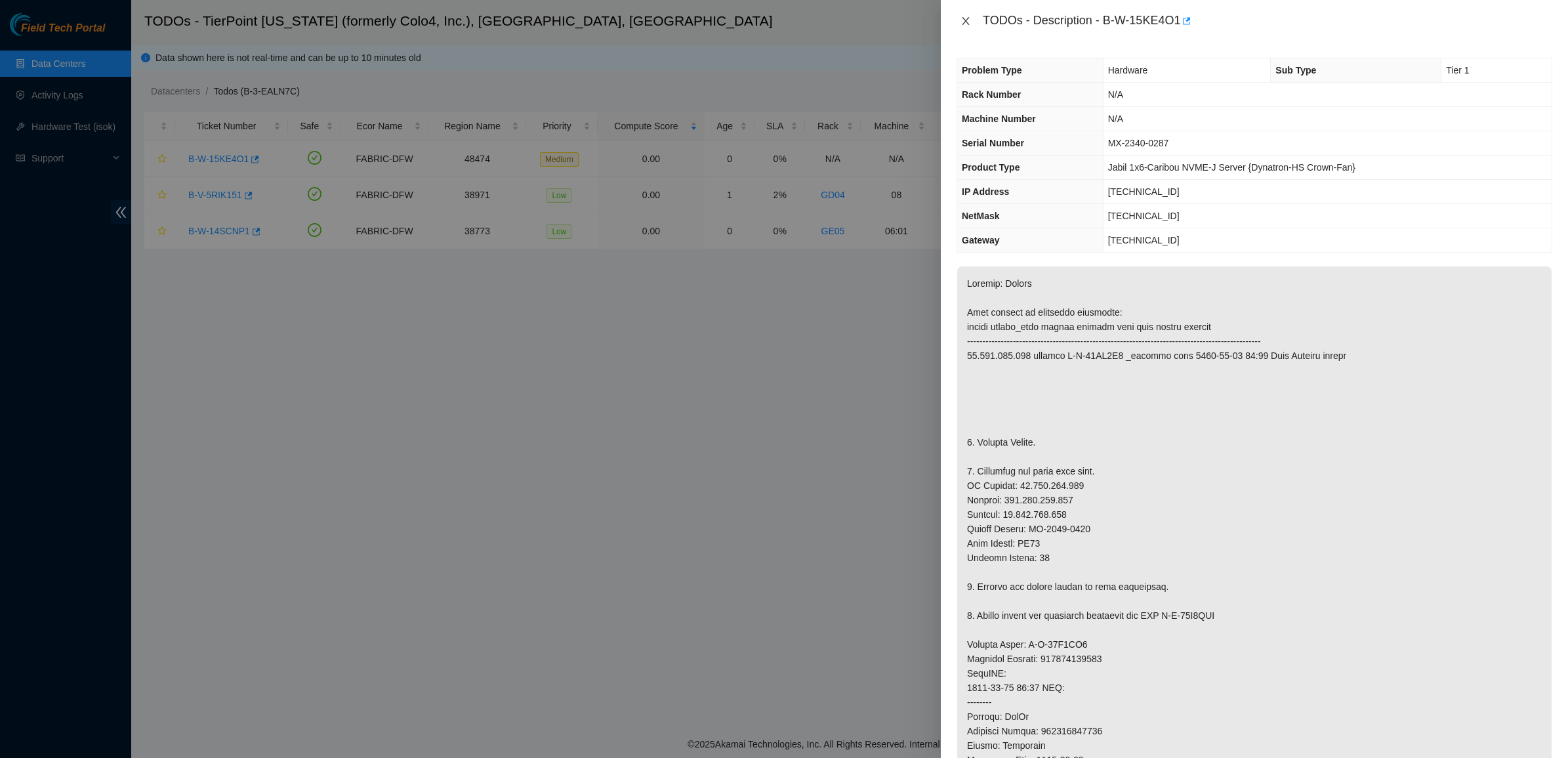
click at [971, 23] on button "Close" at bounding box center [966, 21] width 18 height 13
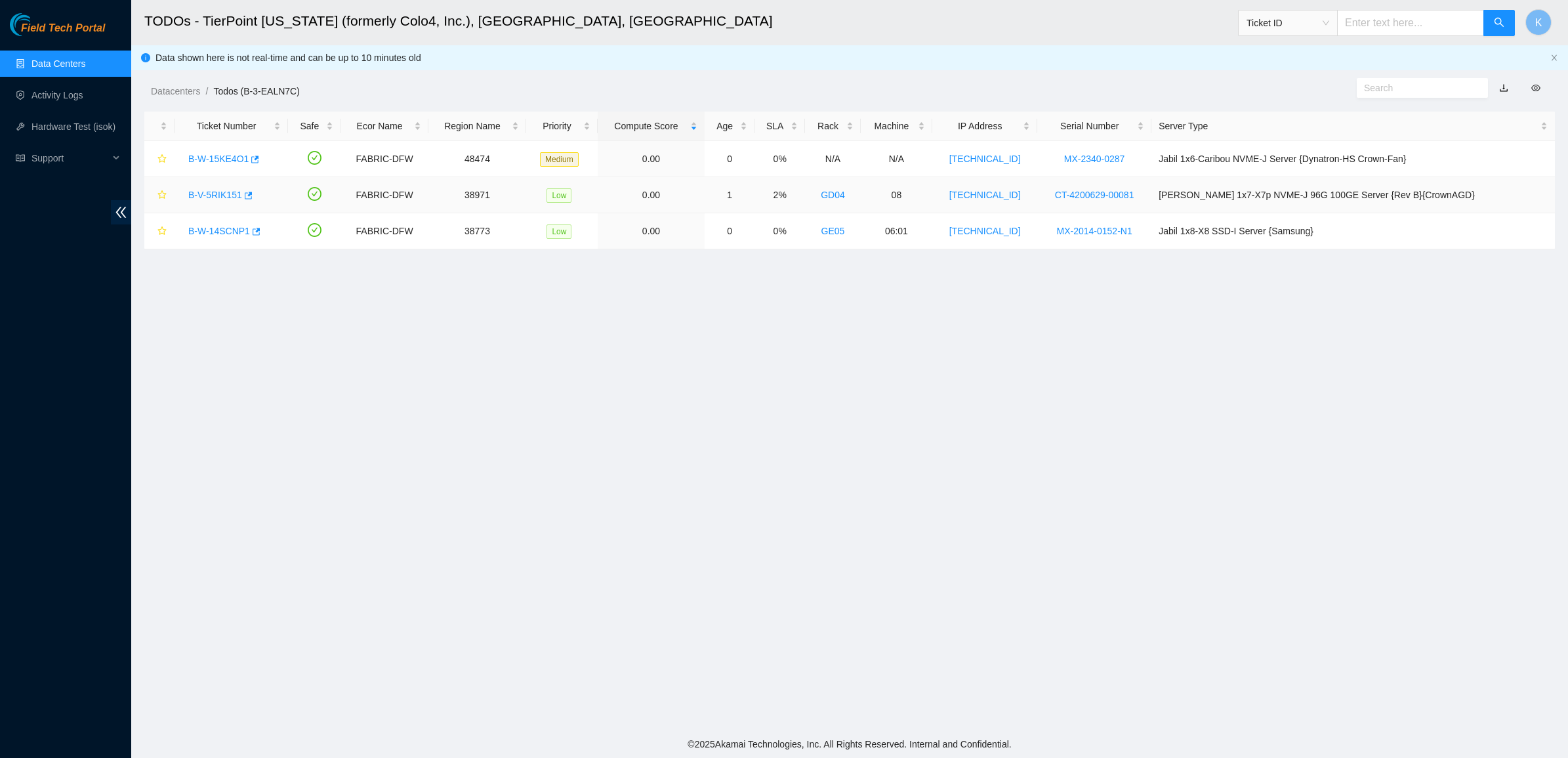
click at [219, 200] on link "B-V-5RIK151" at bounding box center [215, 195] width 54 height 11
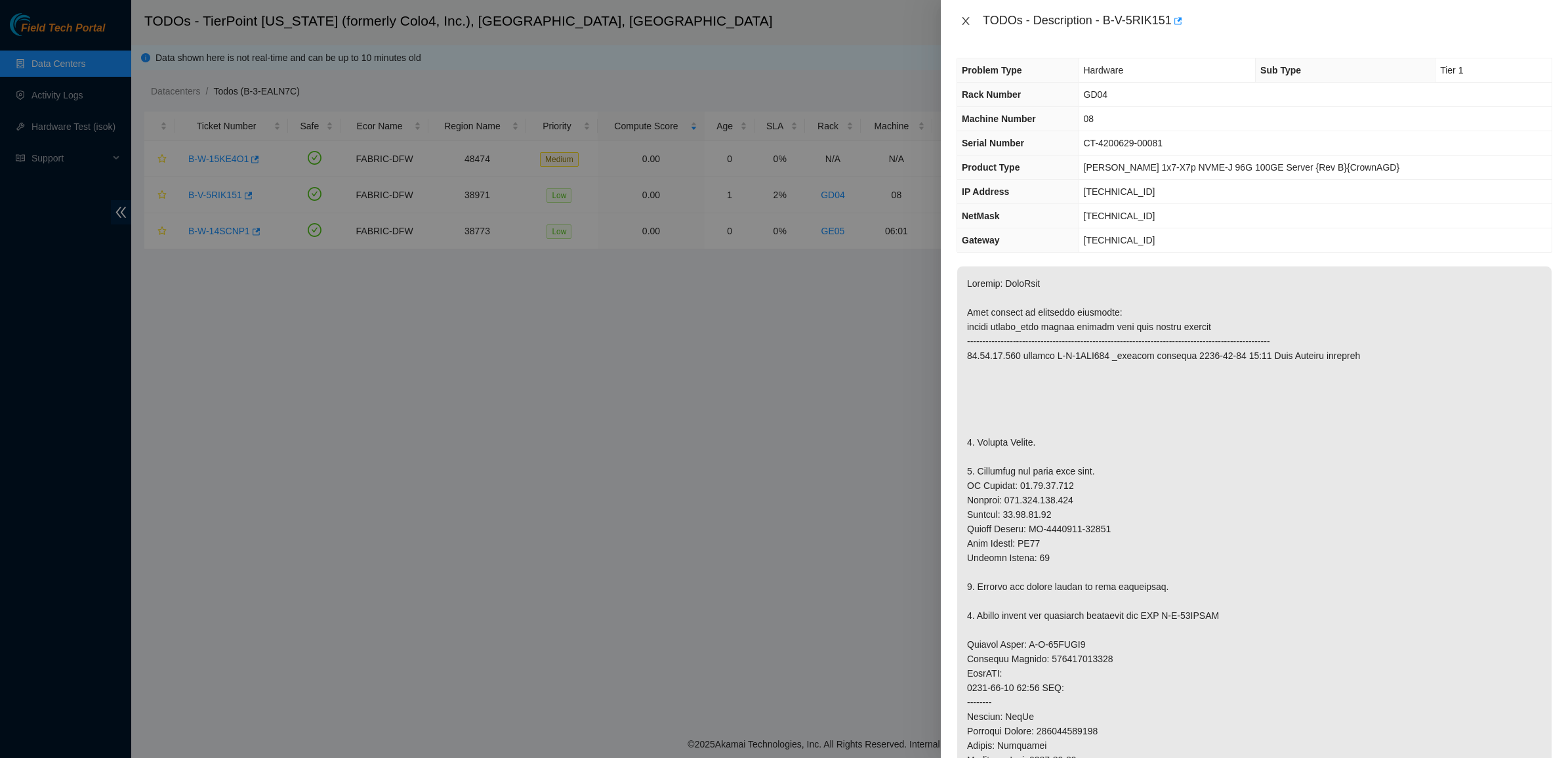
click at [965, 26] on button "Close" at bounding box center [966, 21] width 18 height 13
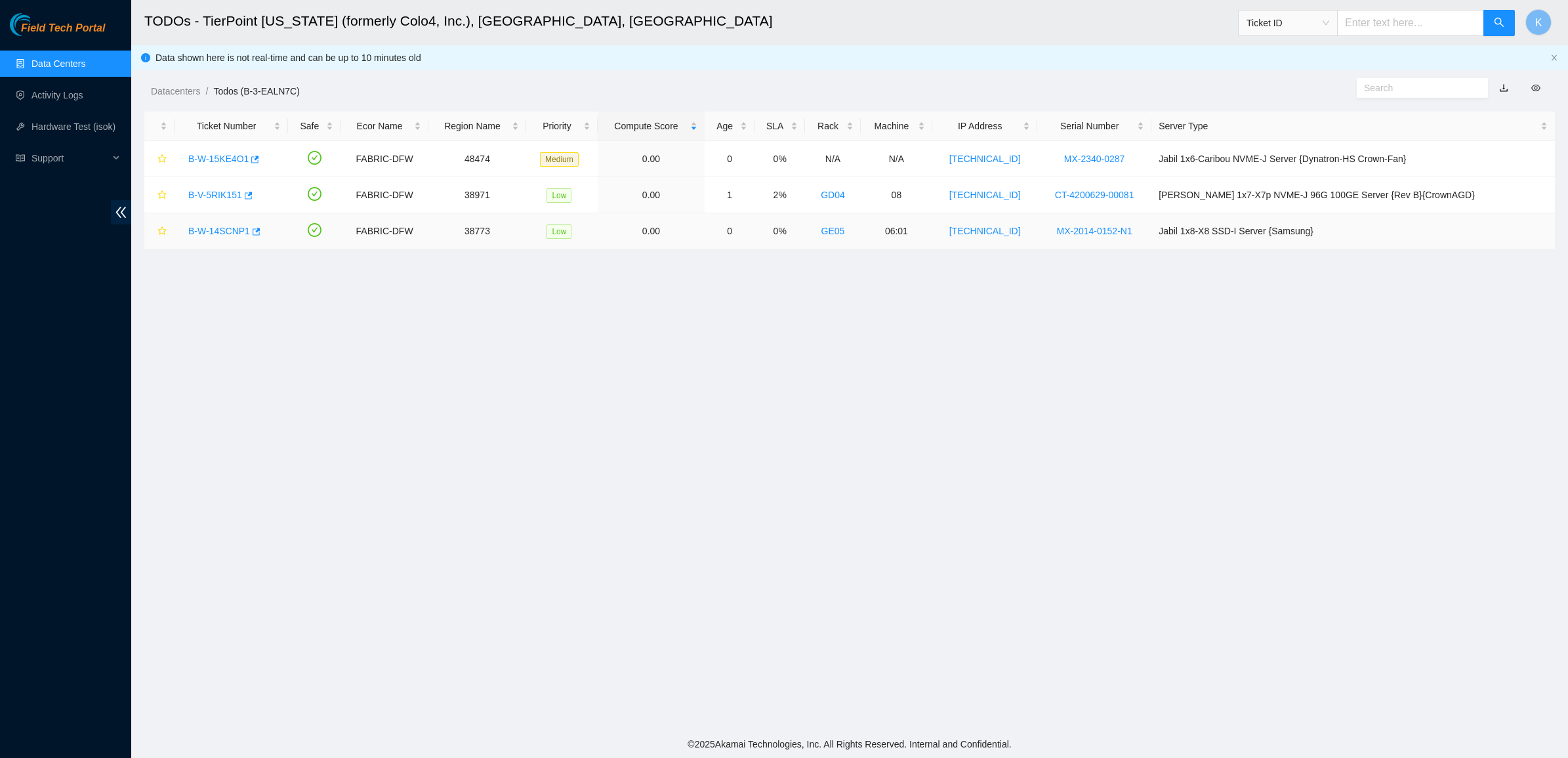
click at [204, 241] on td "B-W-14SCNP1" at bounding box center [230, 231] width 113 height 36
click at [227, 226] on link "B-W-14SCNP1" at bounding box center [220, 231] width 62 height 11
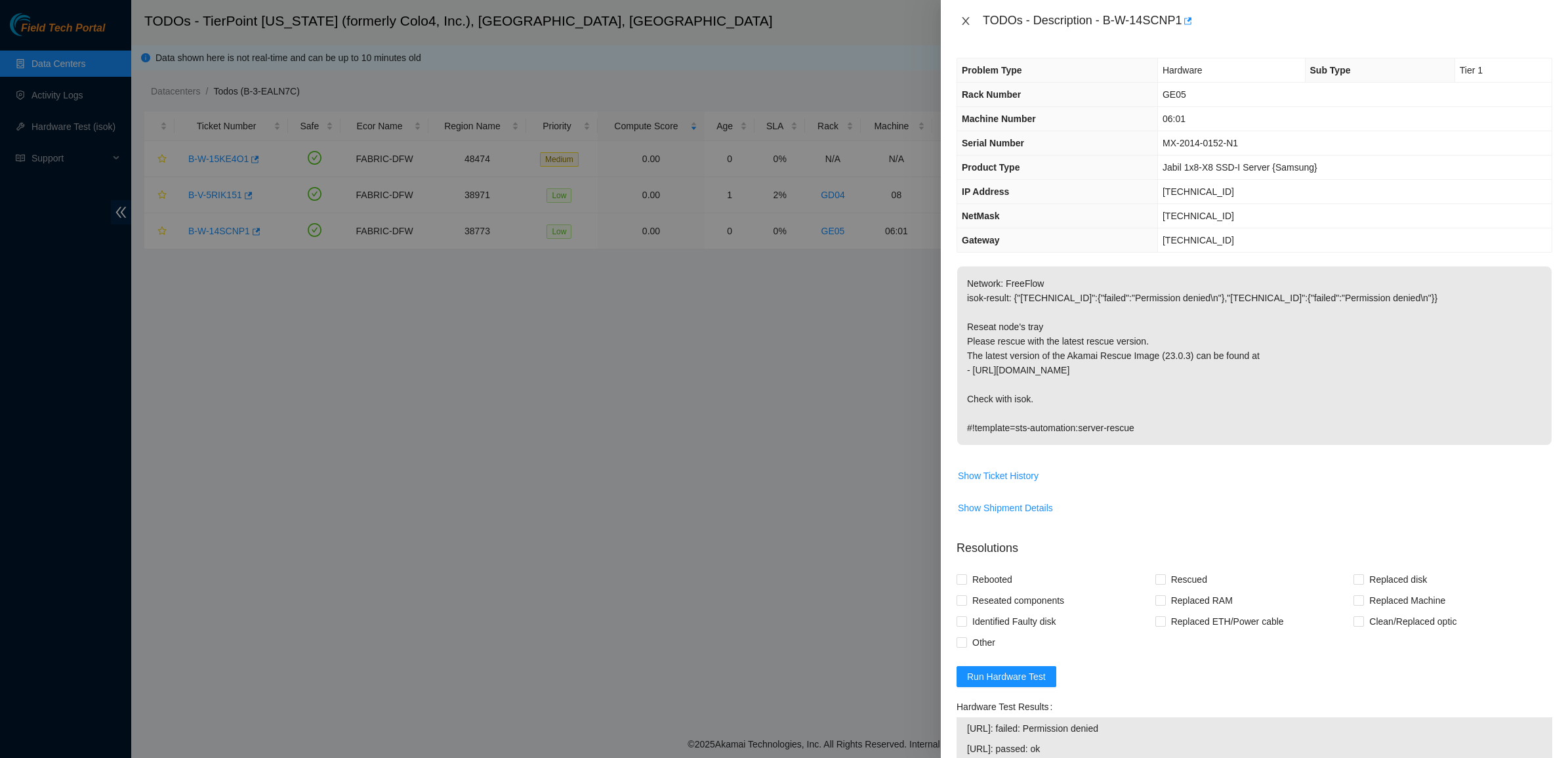
click at [971, 21] on button "Close" at bounding box center [966, 21] width 18 height 13
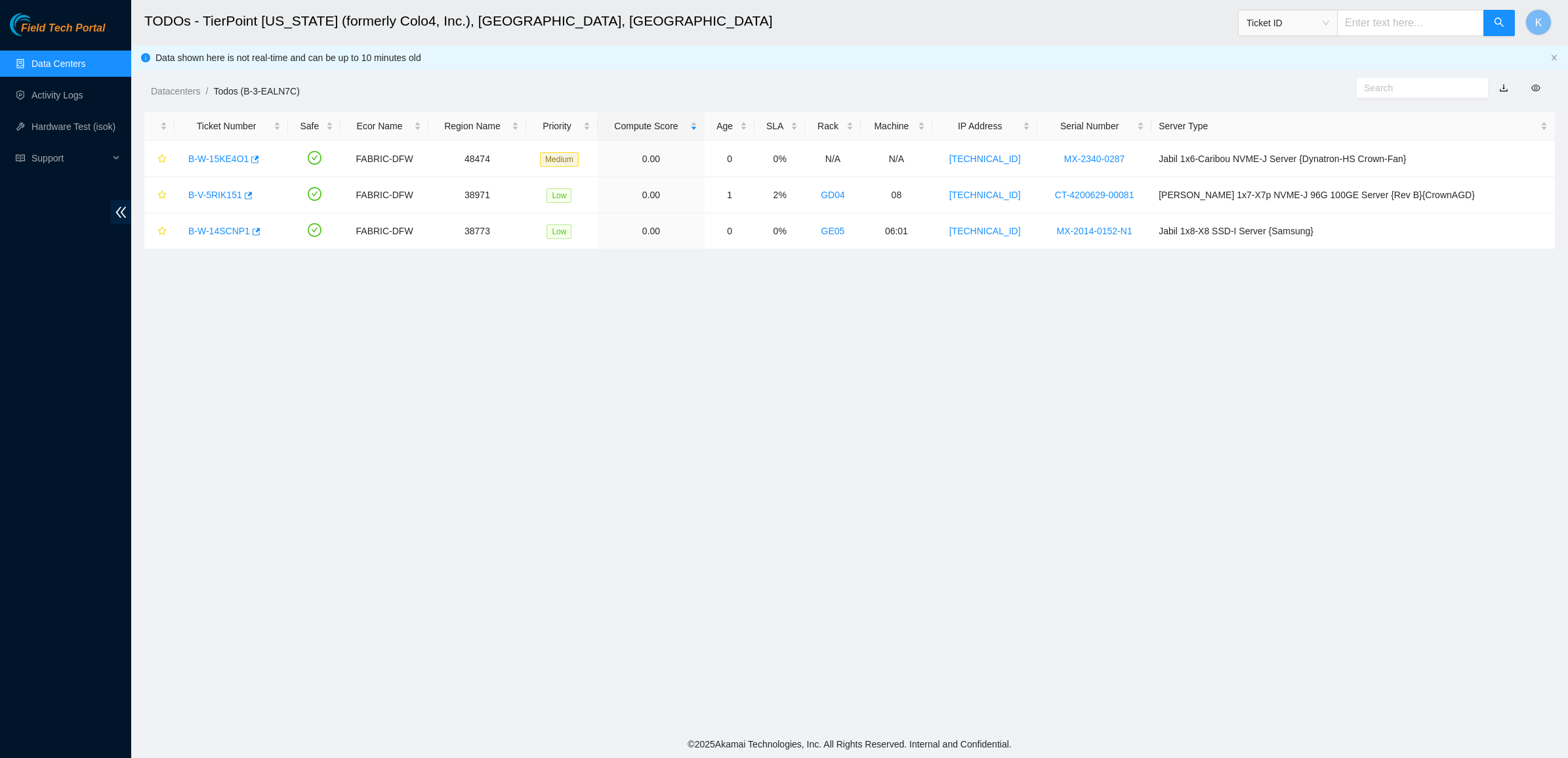
click at [957, 32] on h2 "TODOs - TierPoint [US_STATE] (formerly Colo4, Inc.), [GEOGRAPHIC_DATA], [GEOGRA…" at bounding box center [684, 21] width 1079 height 42
click at [80, 69] on link "Data Centers" at bounding box center [59, 64] width 54 height 11
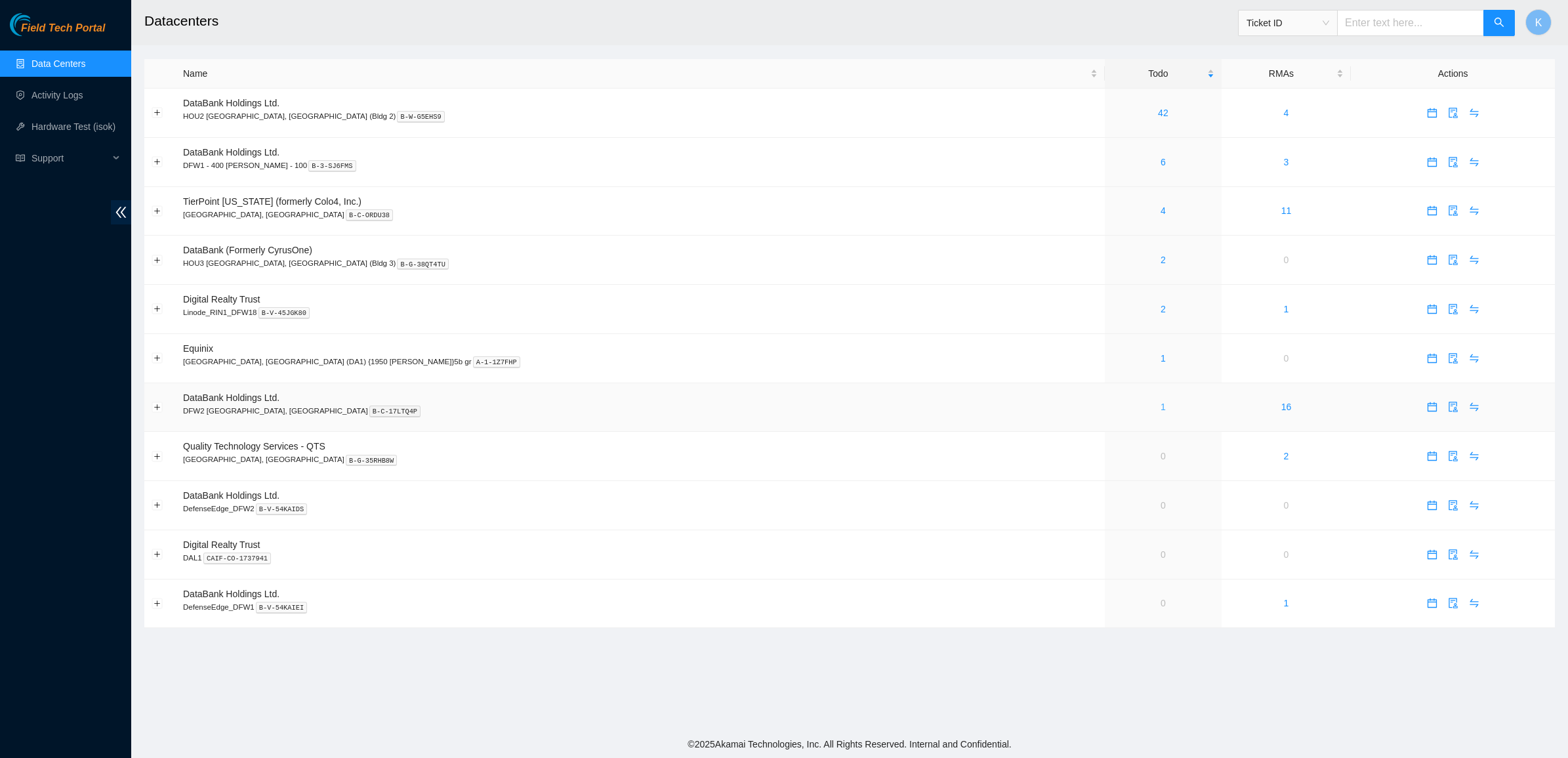
click at [1161, 413] on link "1" at bounding box center [1163, 407] width 5 height 11
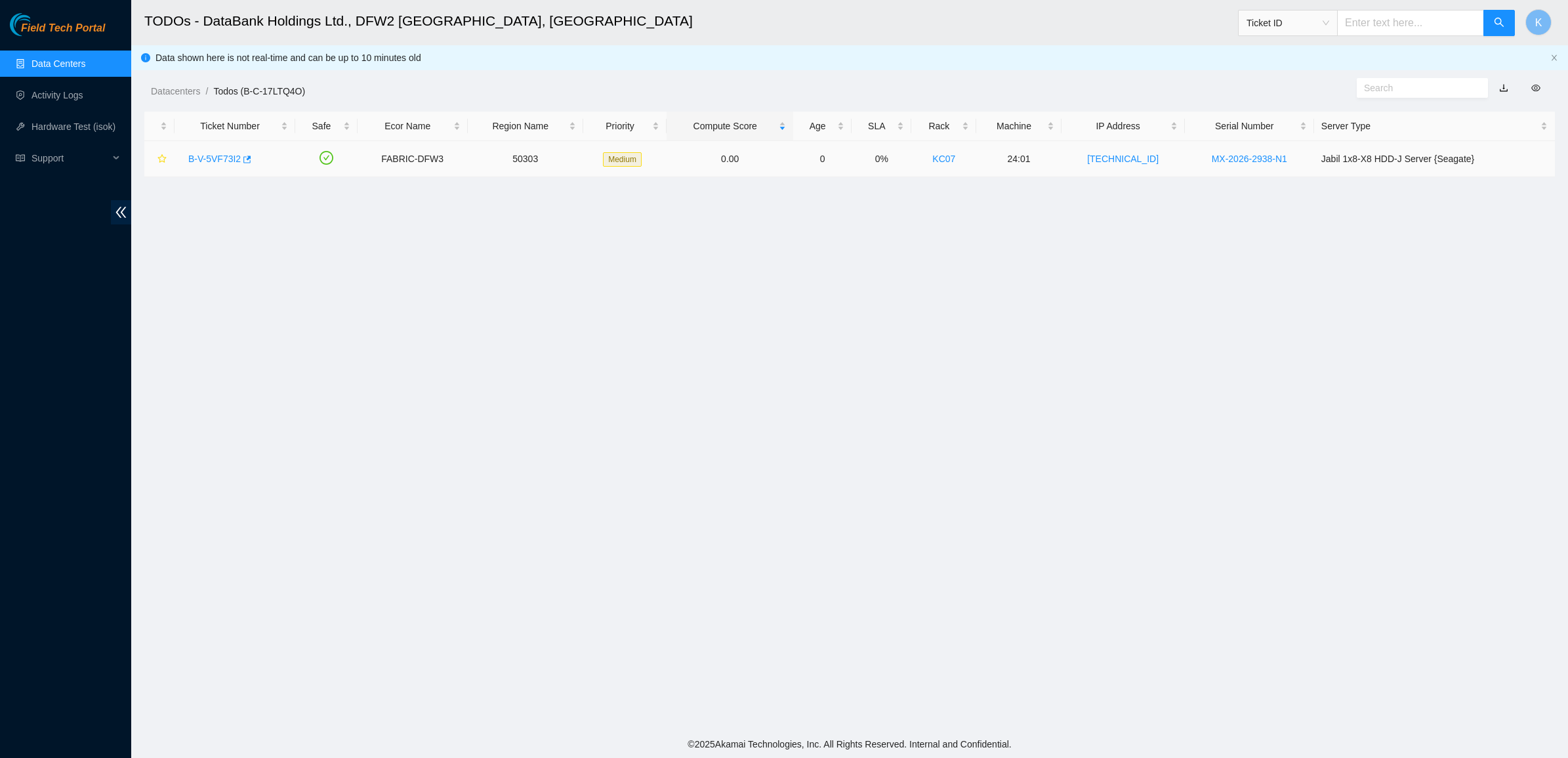
click at [220, 153] on link "B-V-5VF73I2" at bounding box center [215, 158] width 53 height 11
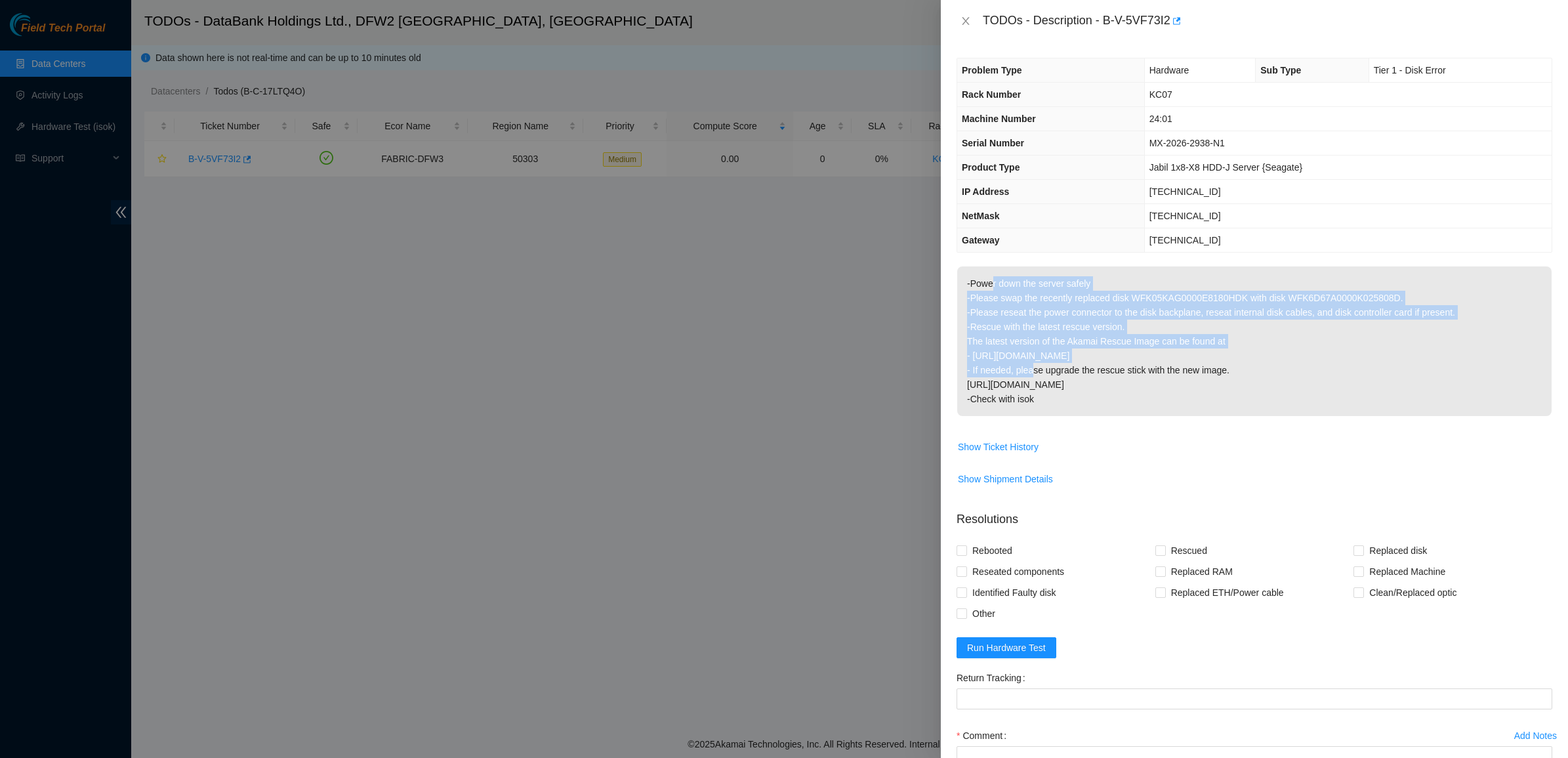
drag, startPoint x: 991, startPoint y: 288, endPoint x: 1129, endPoint y: 352, distance: 152.1
click at [1129, 352] on p "-Power down the server safely -Please swap the recently replaced disk WFK05KAG0…" at bounding box center [1254, 341] width 594 height 150
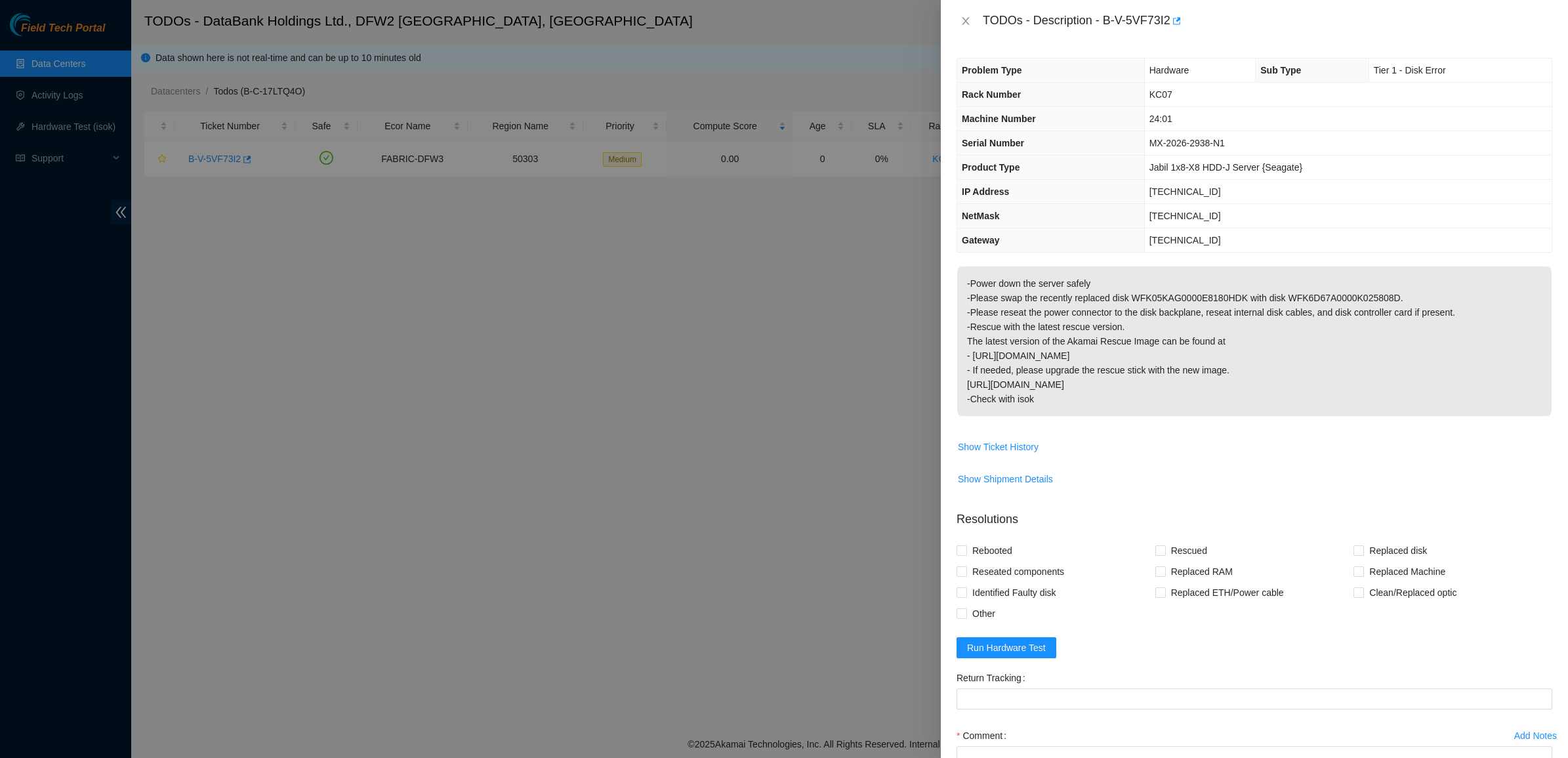
click at [1130, 356] on p "-Power down the server safely -Please swap the recently replaced disk WFK05KAG0…" at bounding box center [1254, 341] width 594 height 150
click at [1057, 392] on p "-Power down the server safely -Please swap the recently replaced disk WFK05KAG0…" at bounding box center [1254, 341] width 594 height 150
click at [1004, 445] on span "Show Ticket History" at bounding box center [998, 447] width 80 height 14
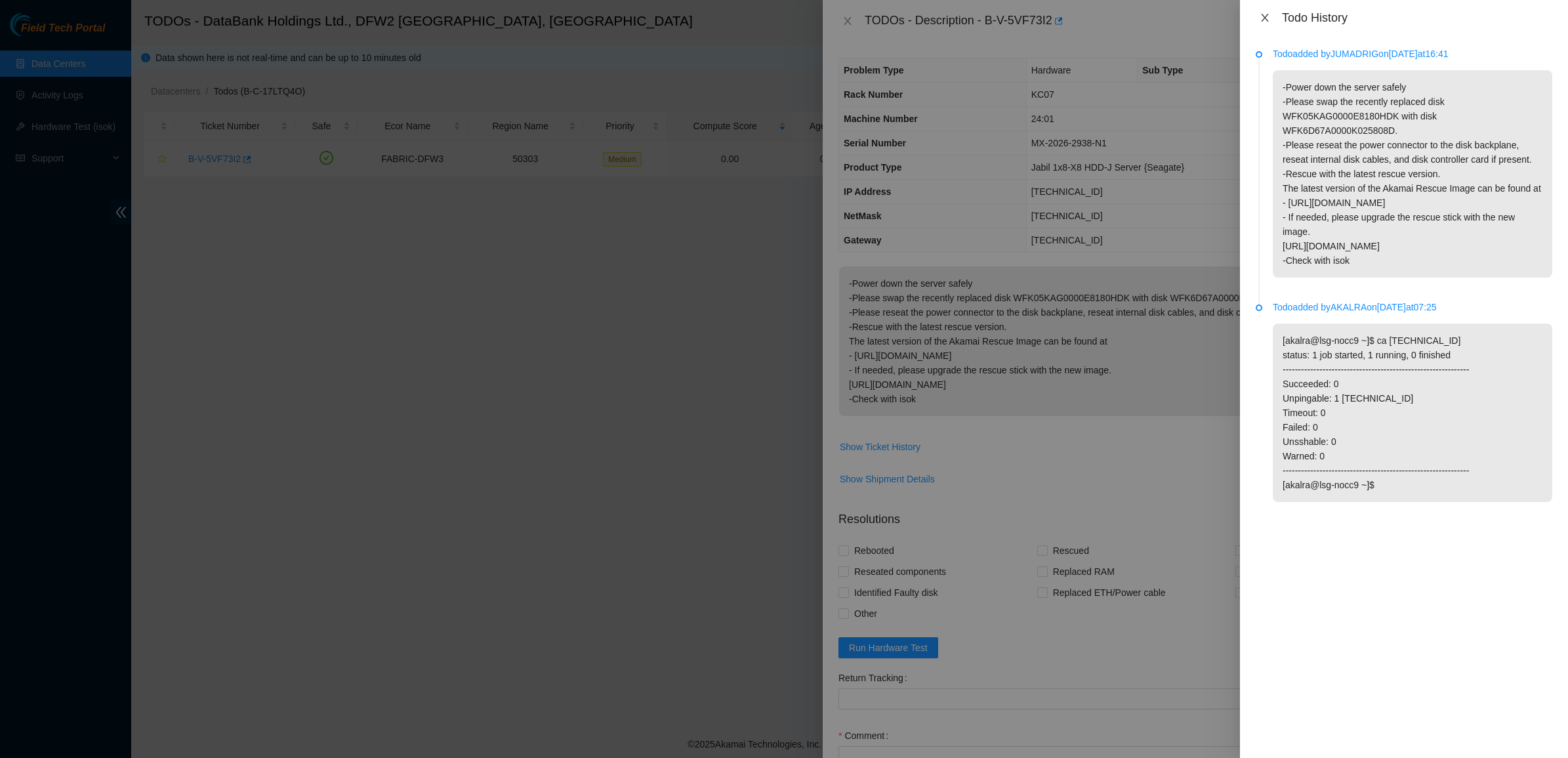
click at [1261, 13] on icon "close" at bounding box center [1265, 17] width 8 height 8
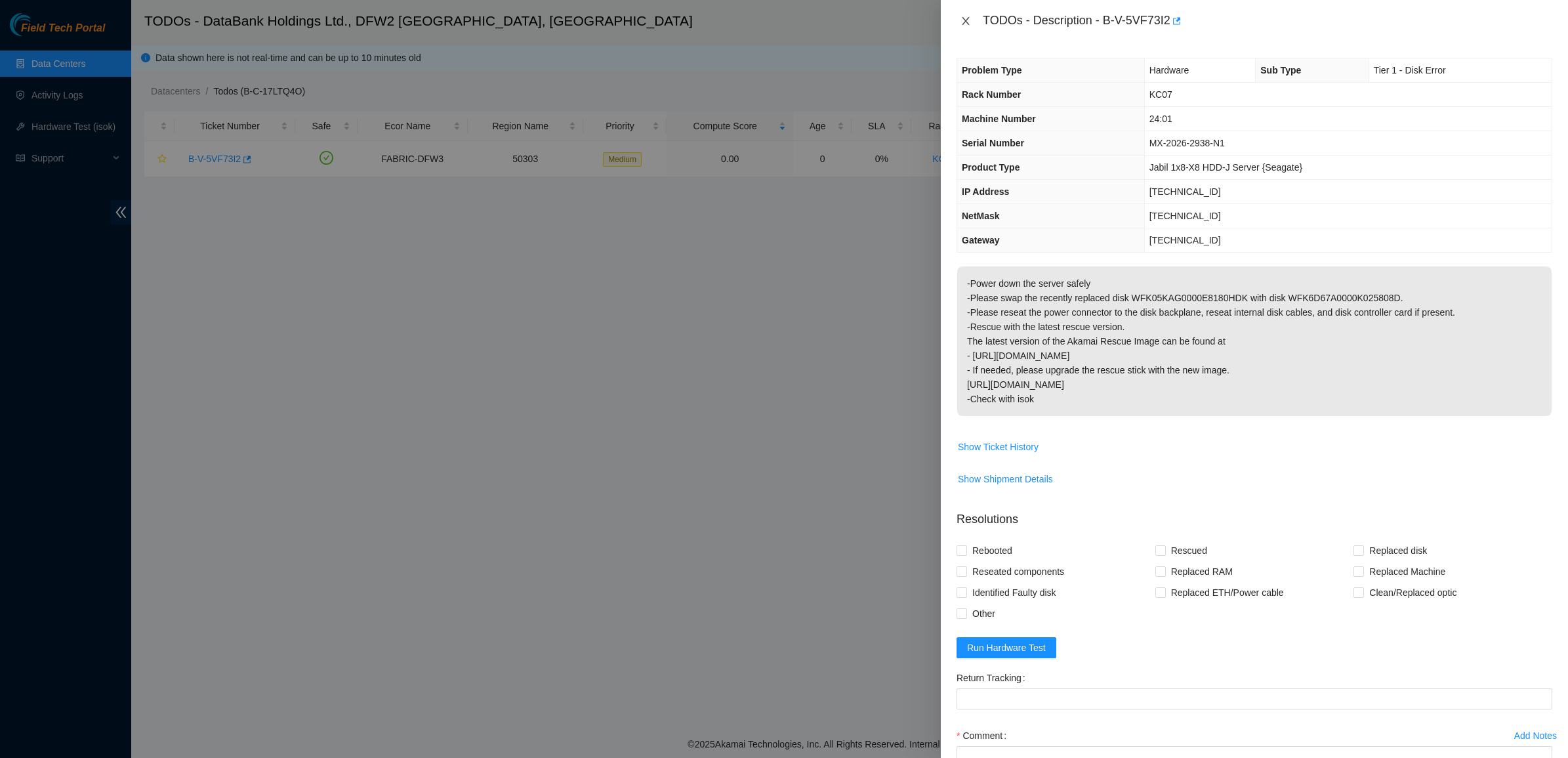
click at [962, 20] on icon "close" at bounding box center [965, 21] width 11 height 11
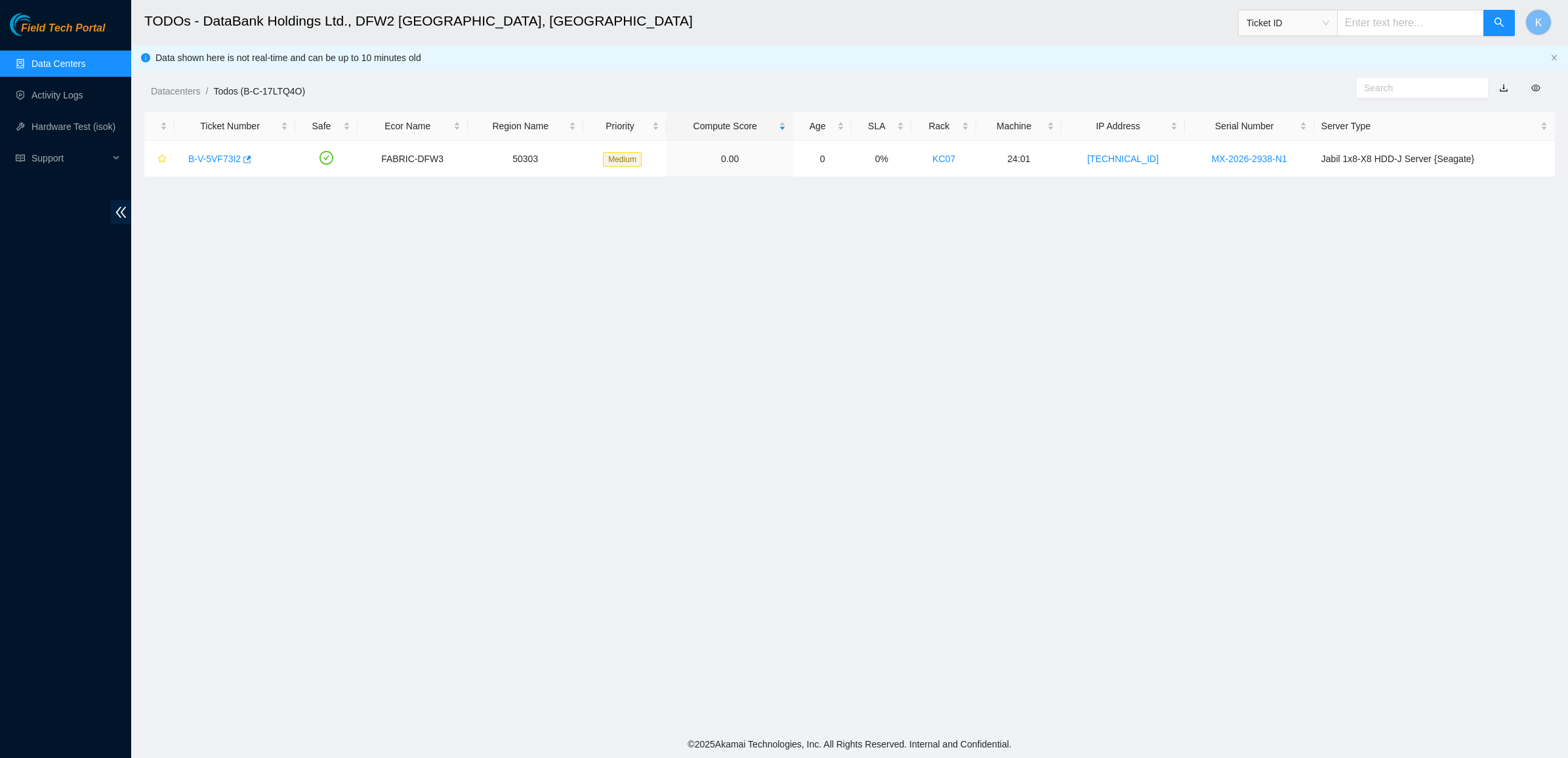
click at [68, 48] on ul "Data Centers Activity Logs Hardware Test (isok) Support" at bounding box center [65, 111] width 132 height 126
click at [65, 59] on link "Data Centers" at bounding box center [59, 64] width 54 height 11
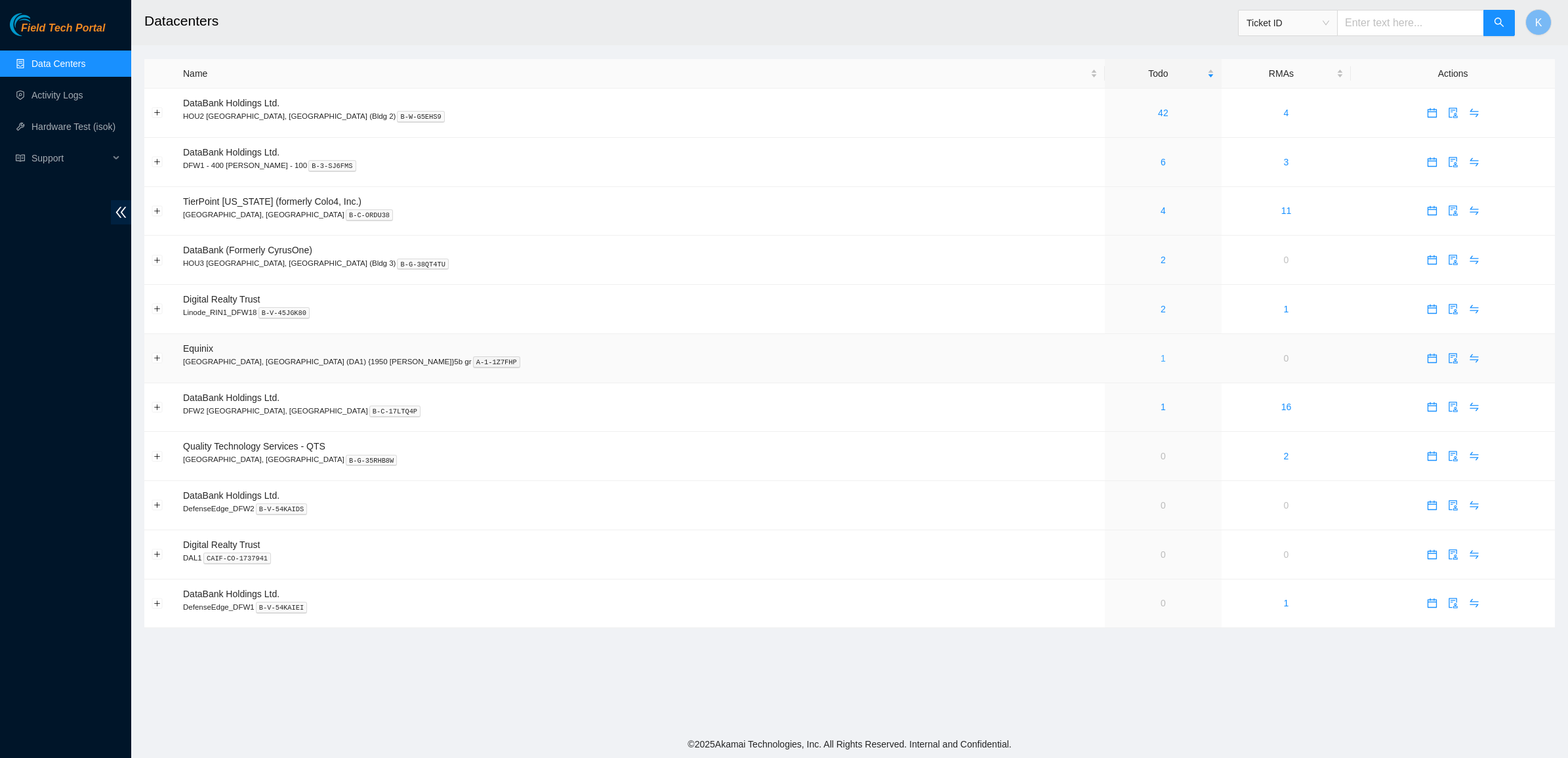
click at [1161, 358] on link "1" at bounding box center [1163, 358] width 5 height 11
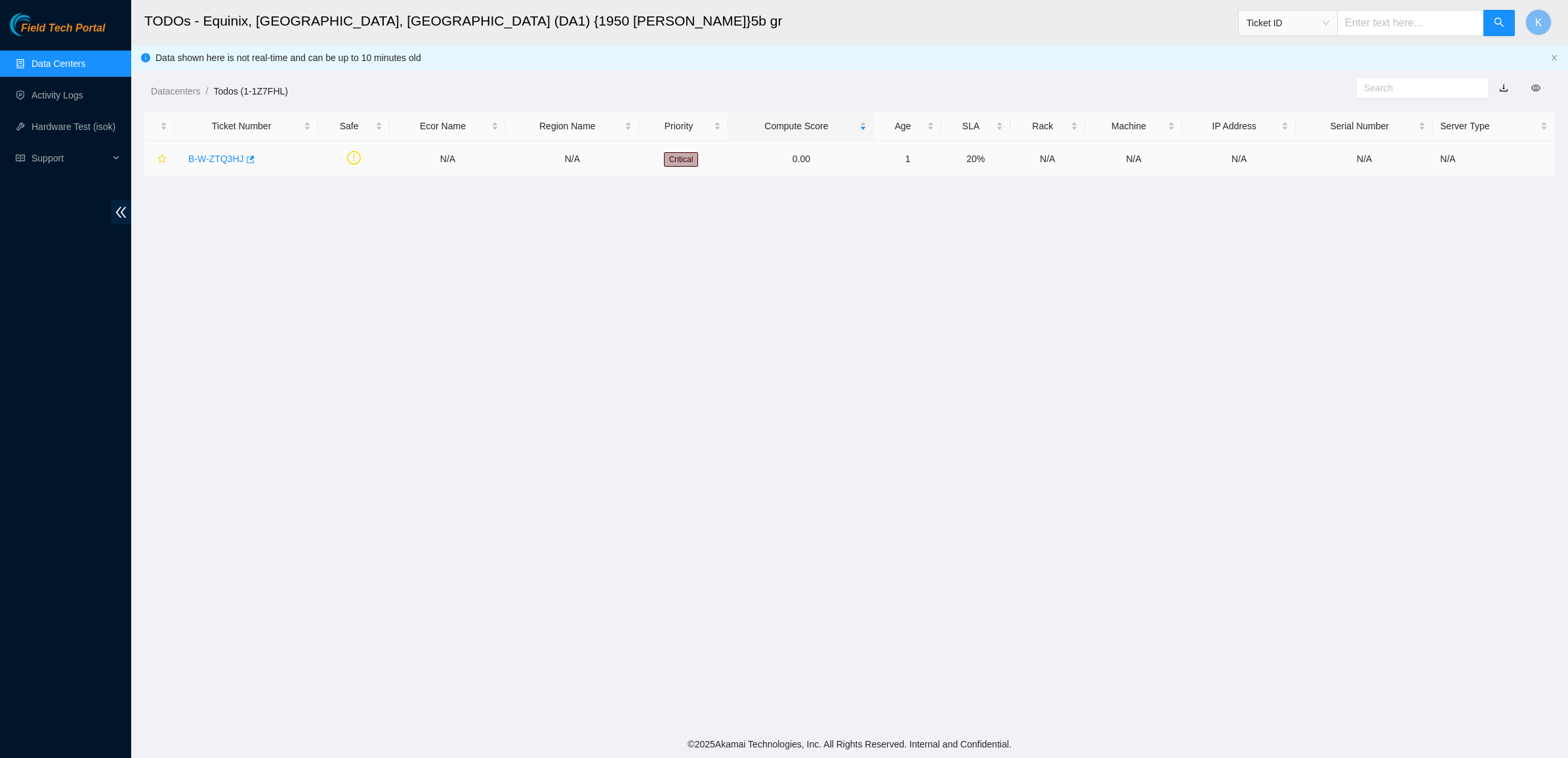
click at [219, 153] on link "B-W-ZTQ3HJ" at bounding box center [216, 158] width 56 height 11
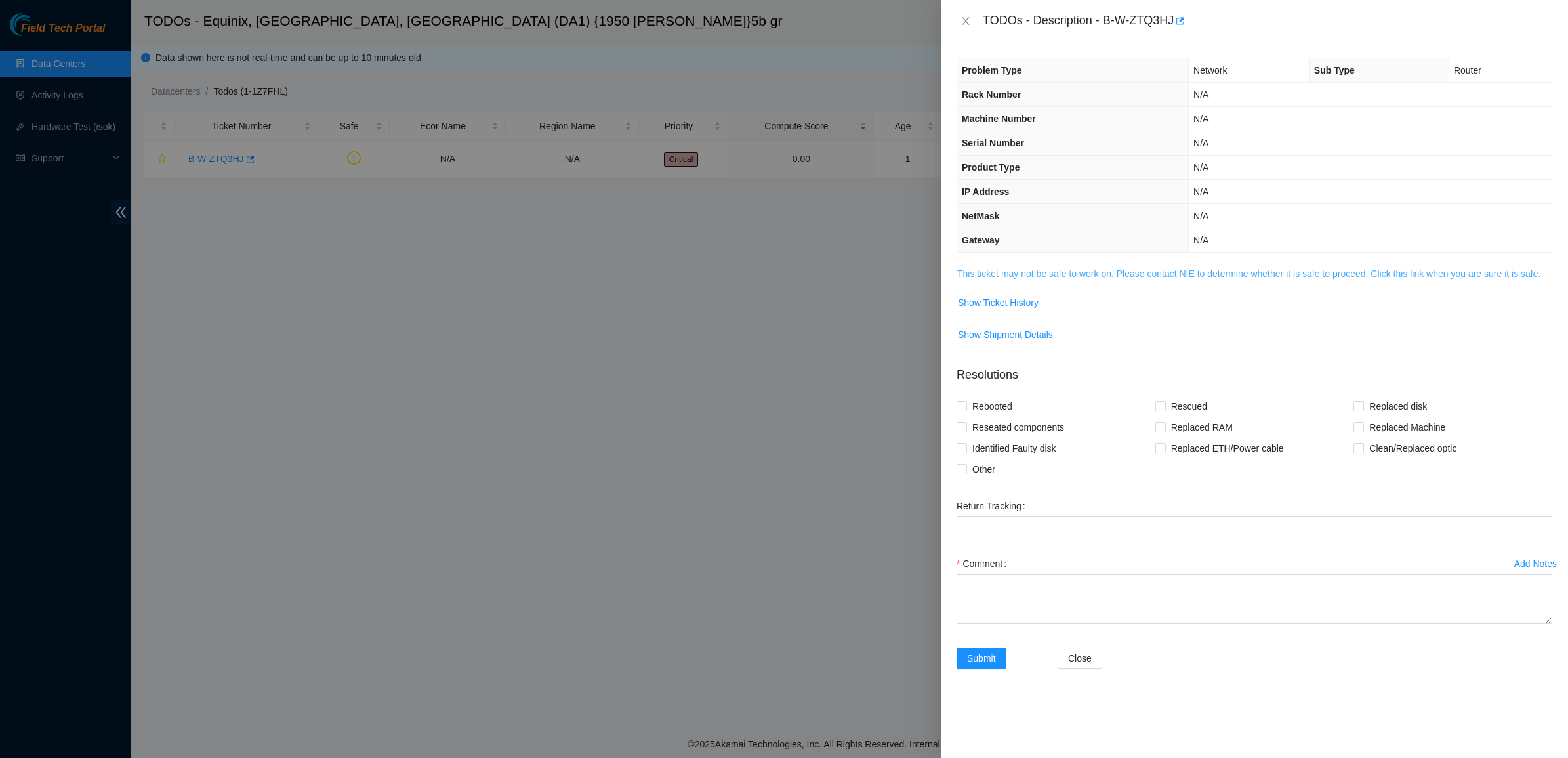
click at [1022, 278] on link "This ticket may not be safe to work on. Please contact NIE to determine whether…" at bounding box center [1249, 273] width 583 height 11
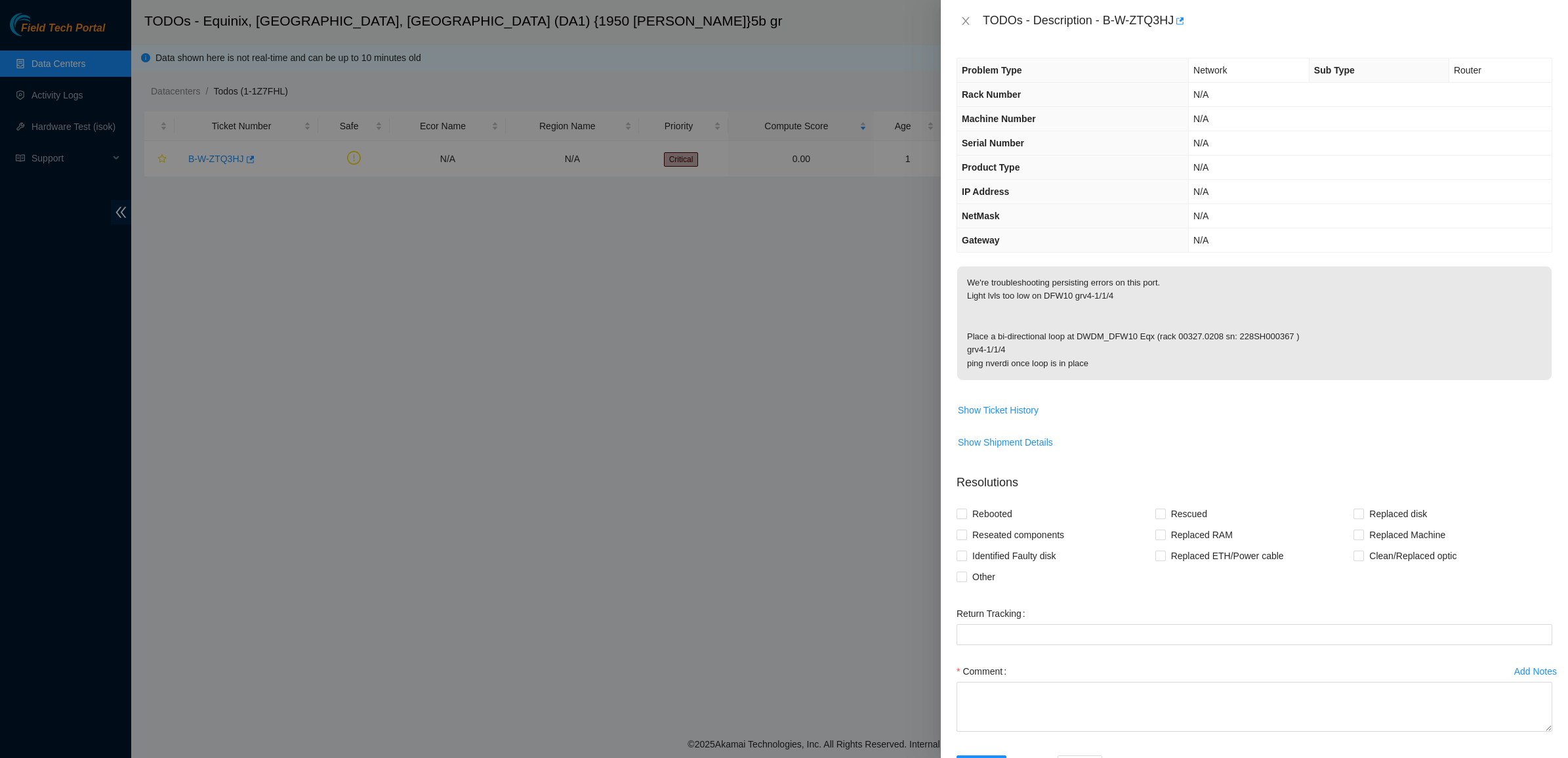
drag, startPoint x: 1022, startPoint y: 278, endPoint x: 1107, endPoint y: 382, distance: 134.3
click at [1107, 380] on p "We're troubleshooting persisting errors on this port. Light lvls too low on DFW…" at bounding box center [1254, 323] width 594 height 113
drag, startPoint x: 1127, startPoint y: 374, endPoint x: 963, endPoint y: 289, distance: 184.7
click at [963, 289] on p "We're troubleshooting persisting errors on this port. Light lvls too low on DFW…" at bounding box center [1254, 323] width 594 height 113
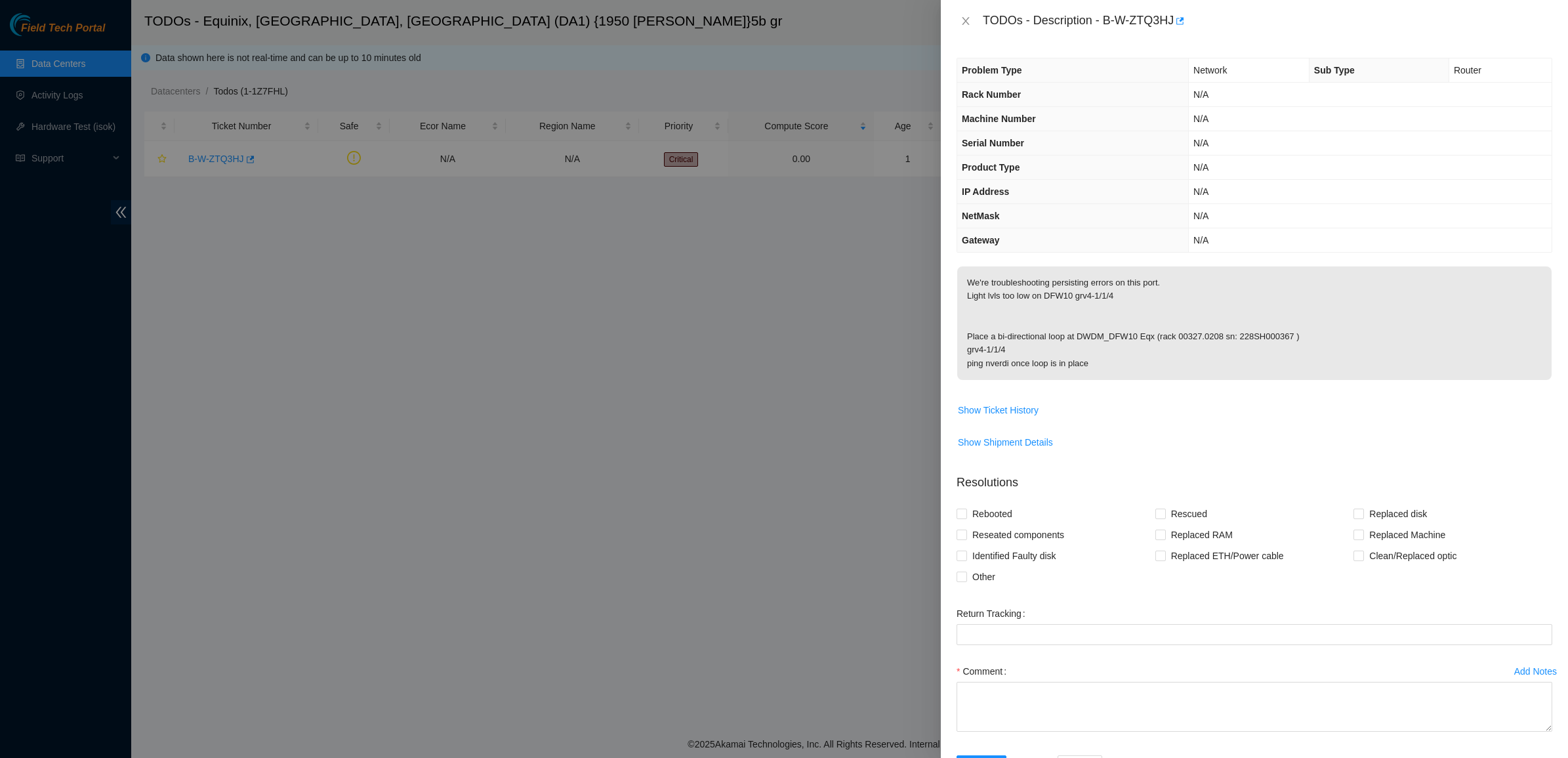
click at [963, 289] on p "We're troubleshooting persisting errors on this port. Light lvls too low on DFW…" at bounding box center [1254, 323] width 594 height 113
click at [1032, 296] on p "We're troubleshooting persisting errors on this port. Light lvls too low on DFW…" at bounding box center [1254, 323] width 594 height 113
click at [963, 17] on icon "close" at bounding box center [965, 21] width 11 height 11
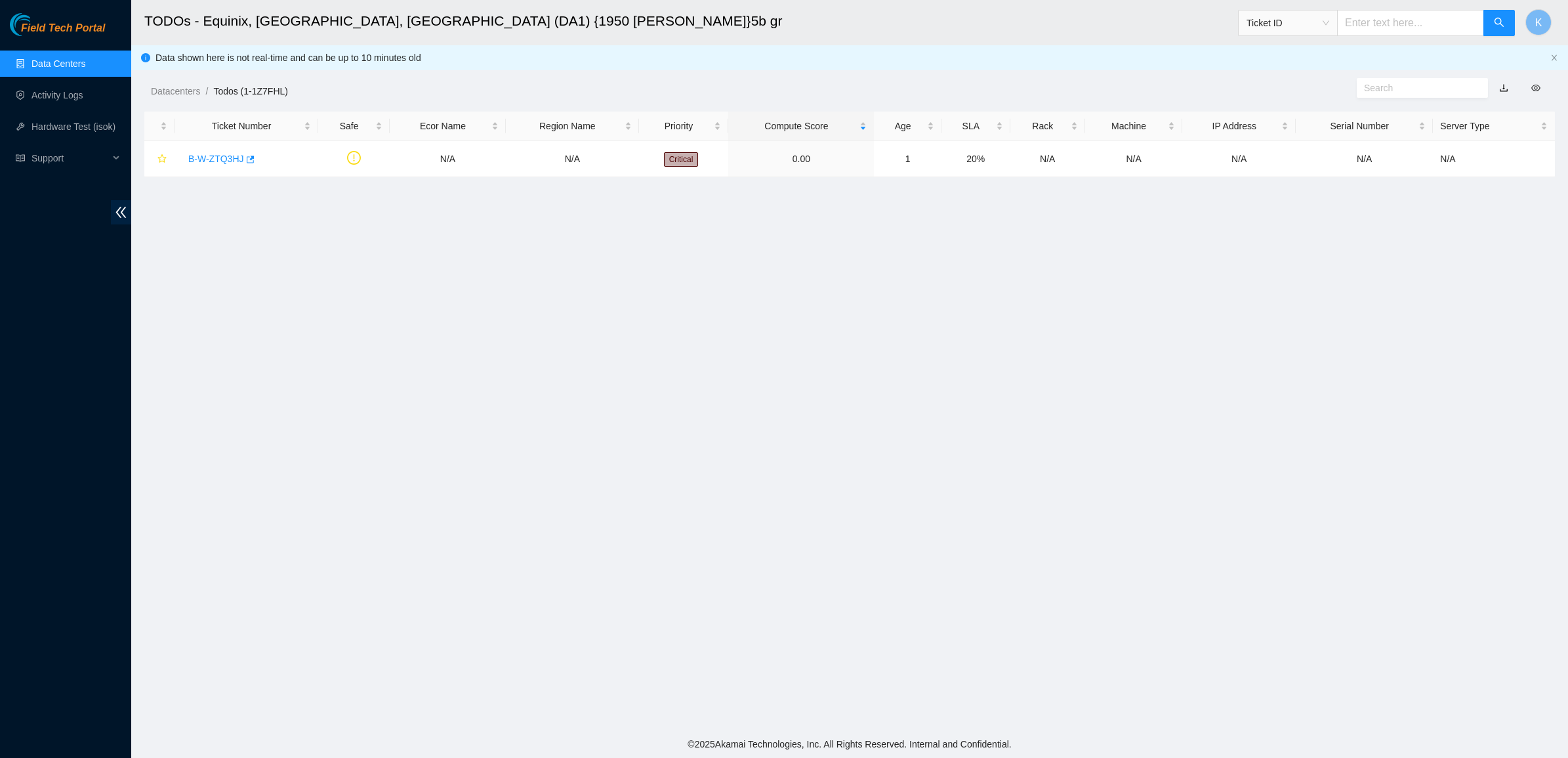
click at [50, 64] on link "Data Centers" at bounding box center [59, 64] width 54 height 11
